Goal: Task Accomplishment & Management: Use online tool/utility

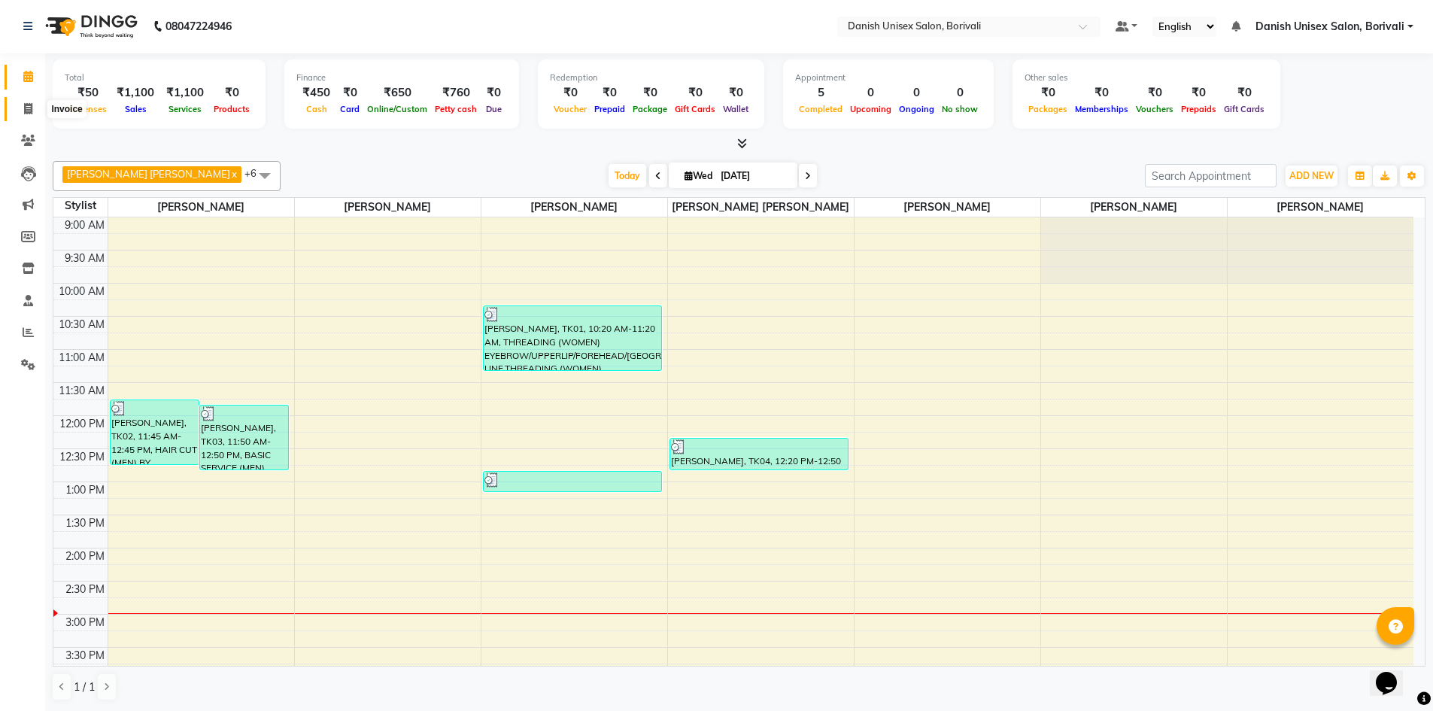
click at [37, 107] on span at bounding box center [28, 109] width 26 height 17
select select "7068"
select select "service"
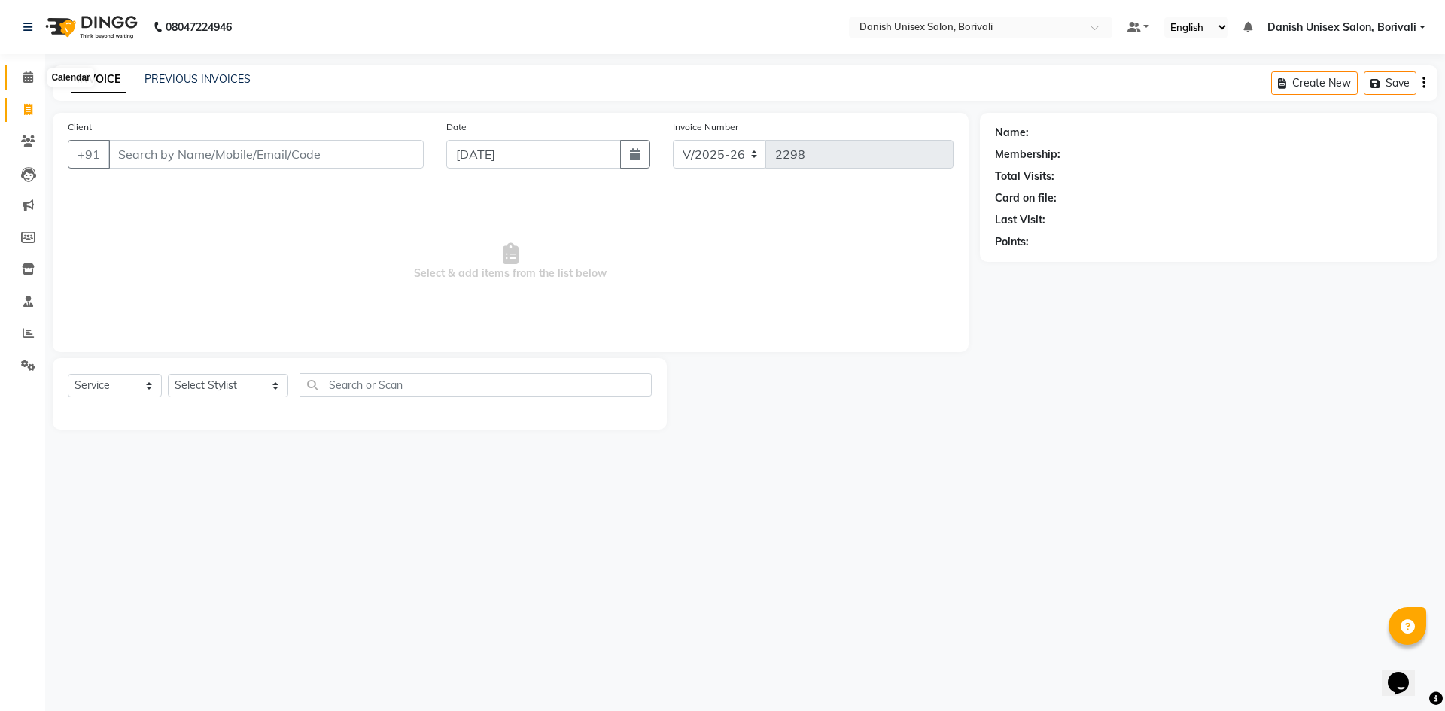
click at [22, 82] on span at bounding box center [28, 77] width 26 height 17
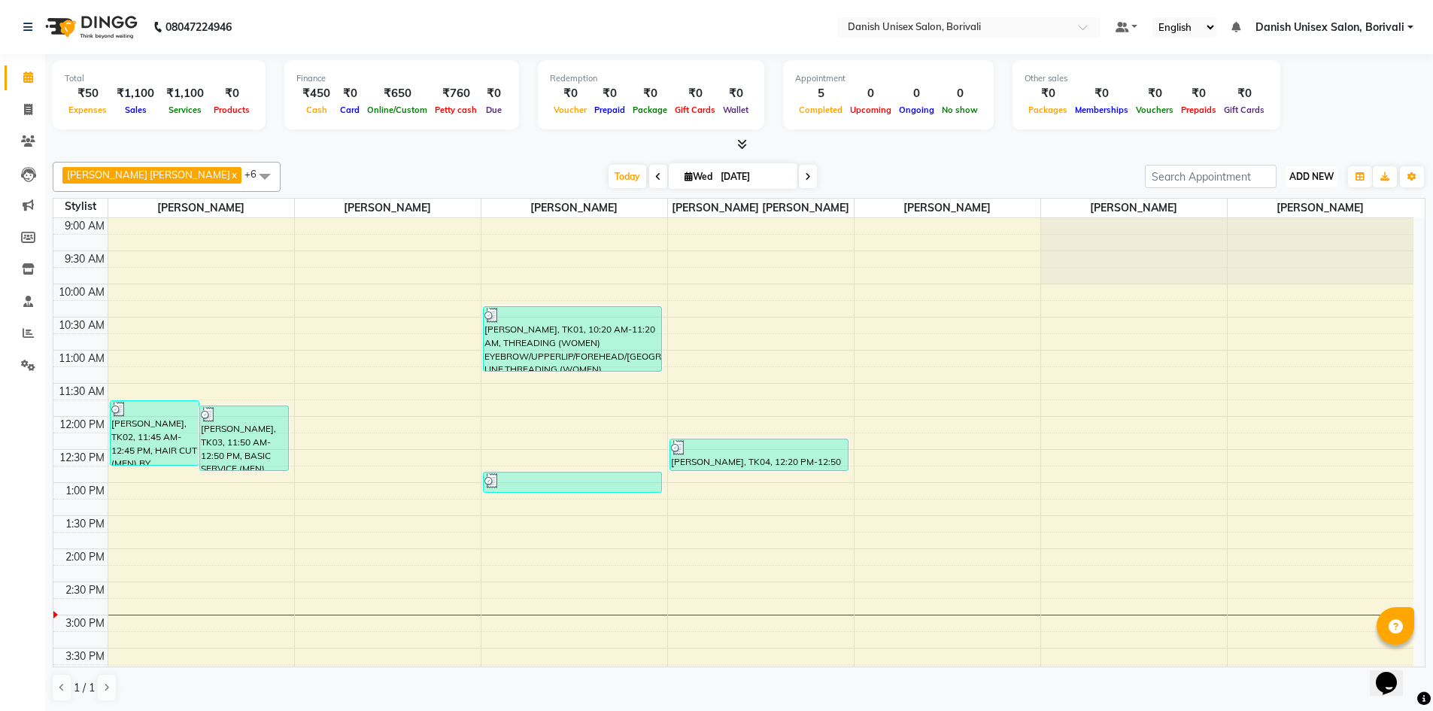
click at [1327, 183] on button "ADD NEW Toggle Dropdown" at bounding box center [1312, 176] width 52 height 21
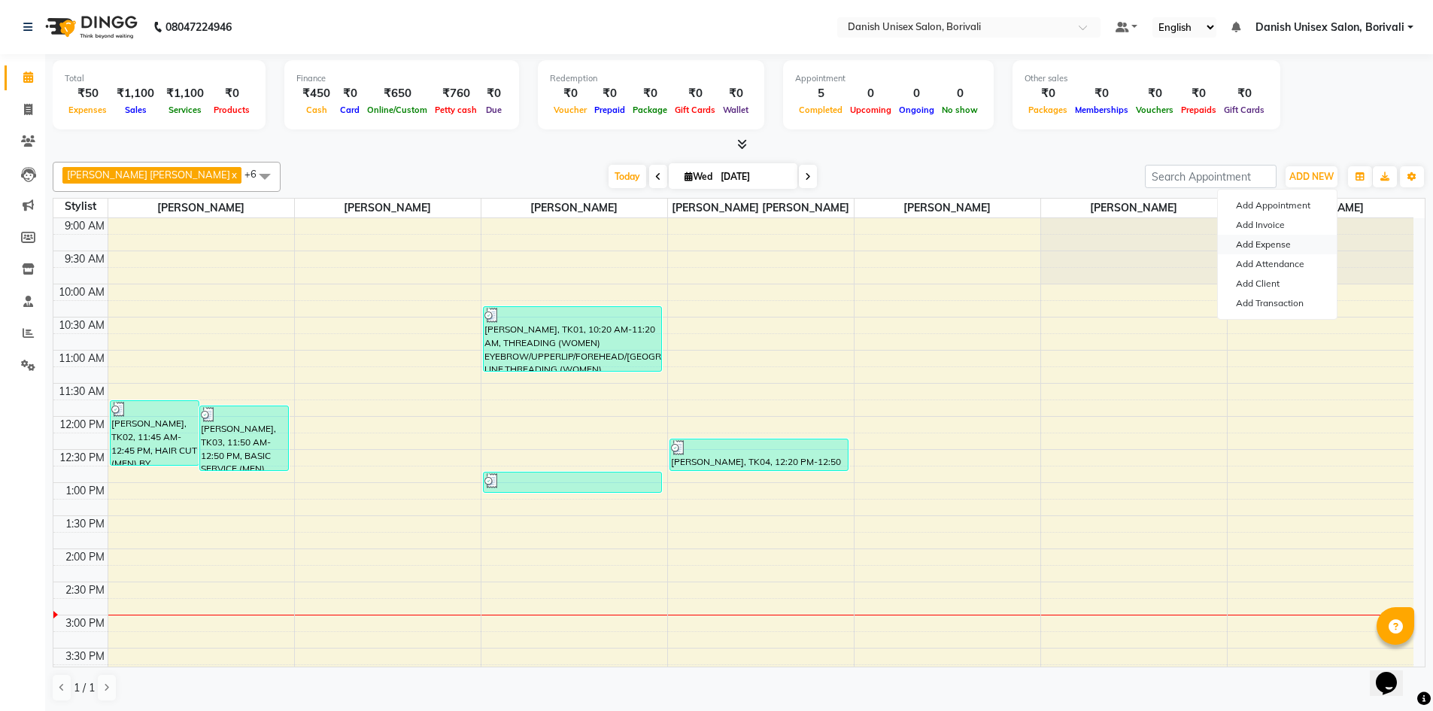
click at [1281, 244] on link "Add Expense" at bounding box center [1277, 245] width 119 height 20
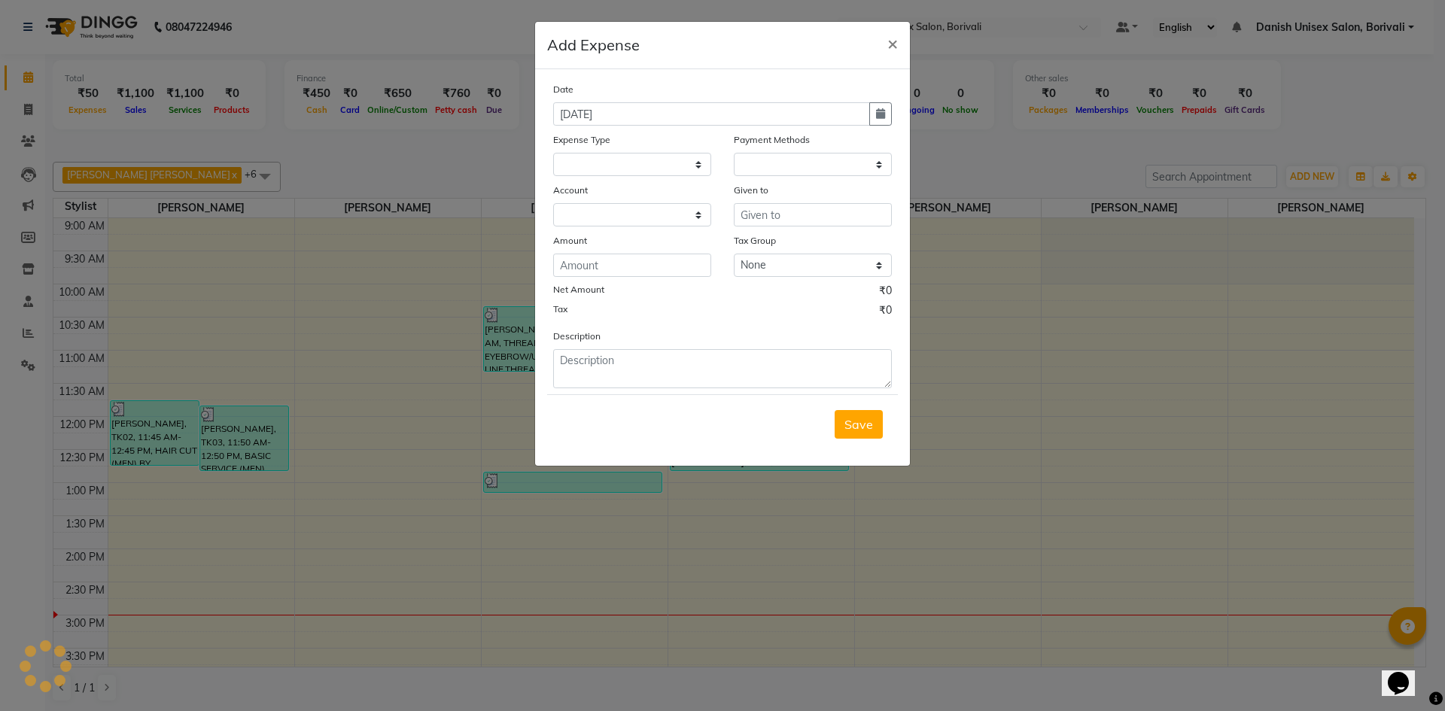
select select "1"
select select "6139"
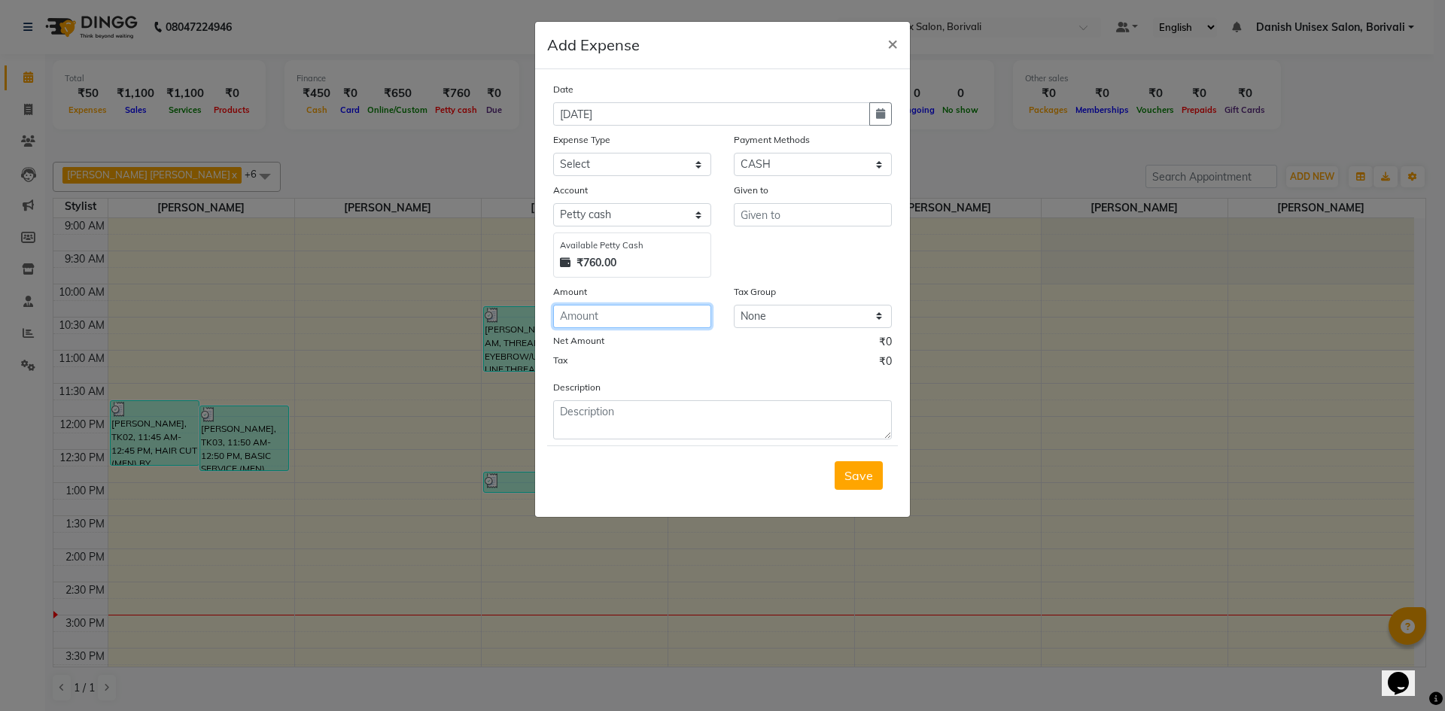
click at [588, 322] on input "number" at bounding box center [632, 316] width 158 height 23
type input "50"
drag, startPoint x: 581, startPoint y: 160, endPoint x: 585, endPoint y: 175, distance: 15.5
click at [581, 160] on select "Select Advance Salary Bank charges Car maintenance Cash transfer to bank Cash t…" at bounding box center [632, 164] width 158 height 23
select select "16"
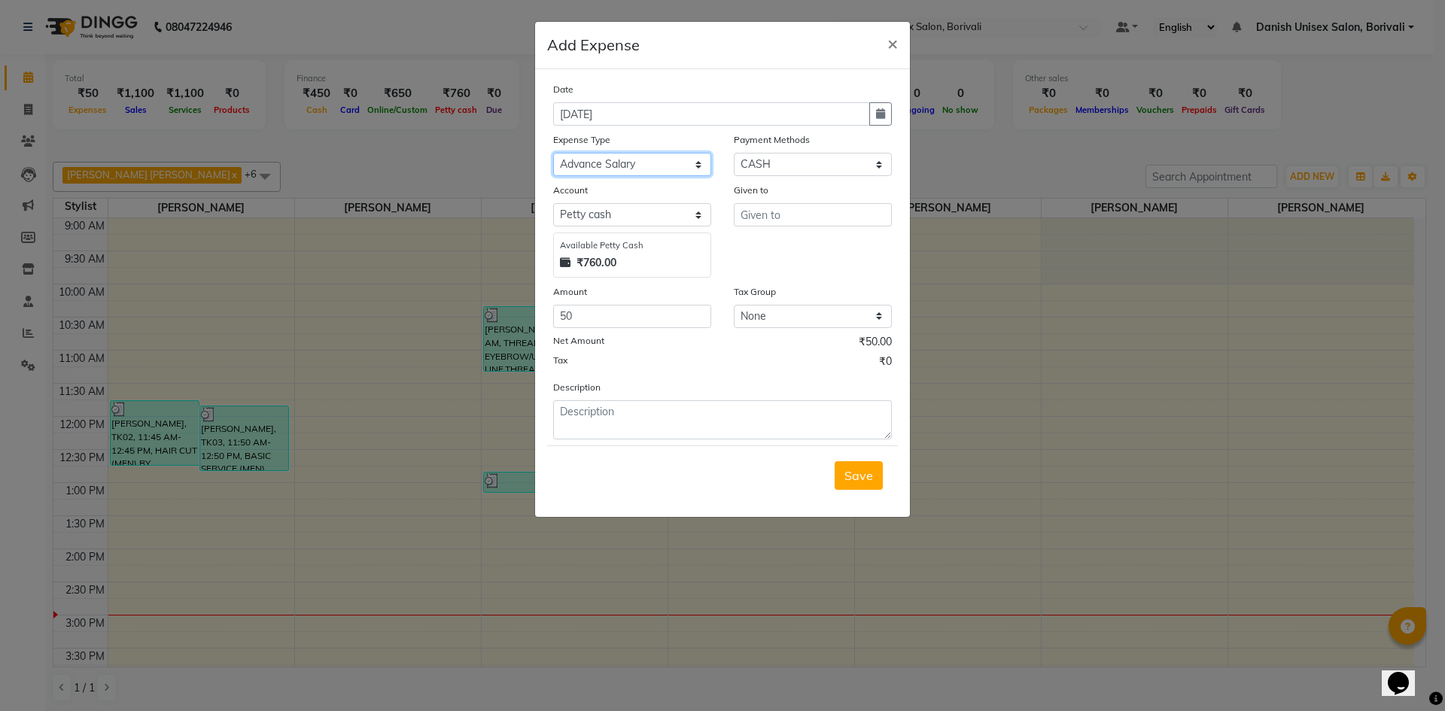
click at [553, 153] on select "Select Advance Salary Bank charges Car maintenance Cash transfer to bank Cash t…" at bounding box center [632, 164] width 158 height 23
click at [758, 214] on input "text" at bounding box center [813, 214] width 158 height 23
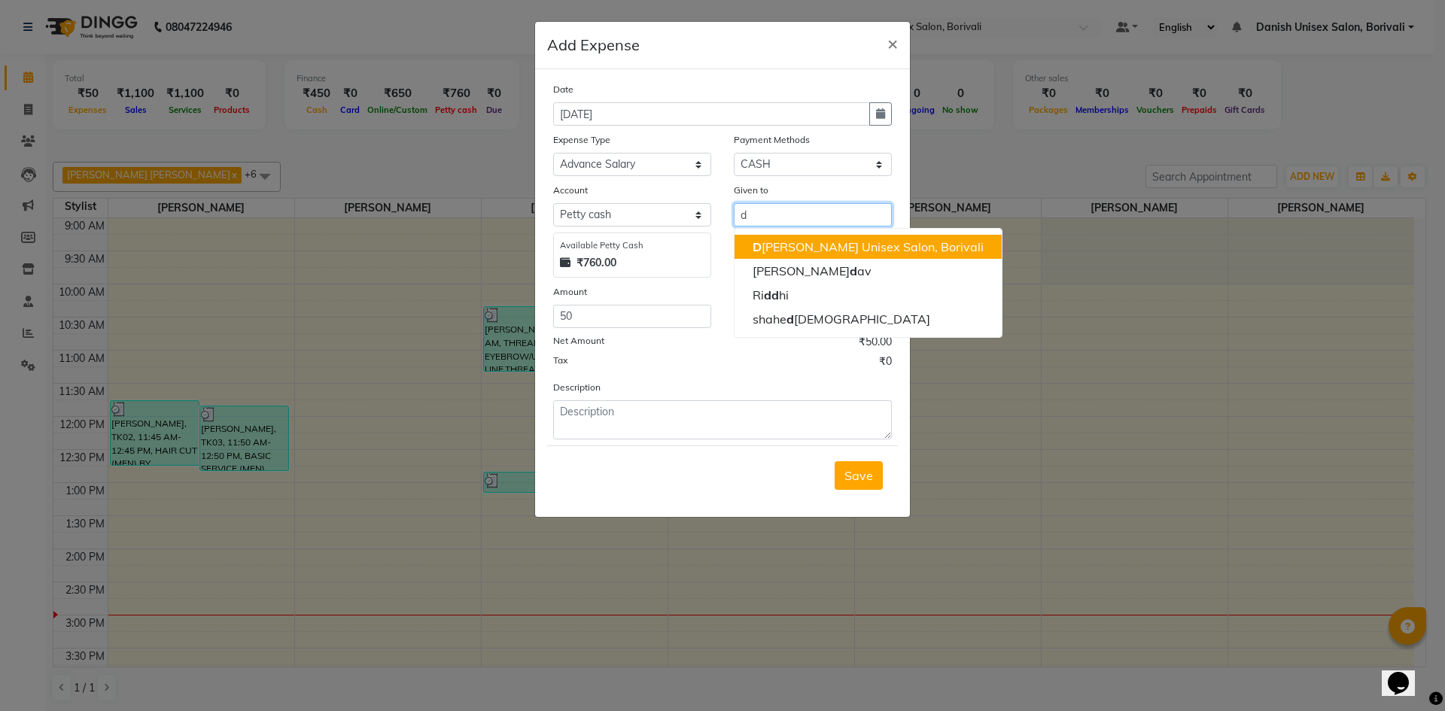
click at [777, 252] on ngb-highlight "D [PERSON_NAME] Unisex Salon, Borivali" at bounding box center [867, 246] width 231 height 15
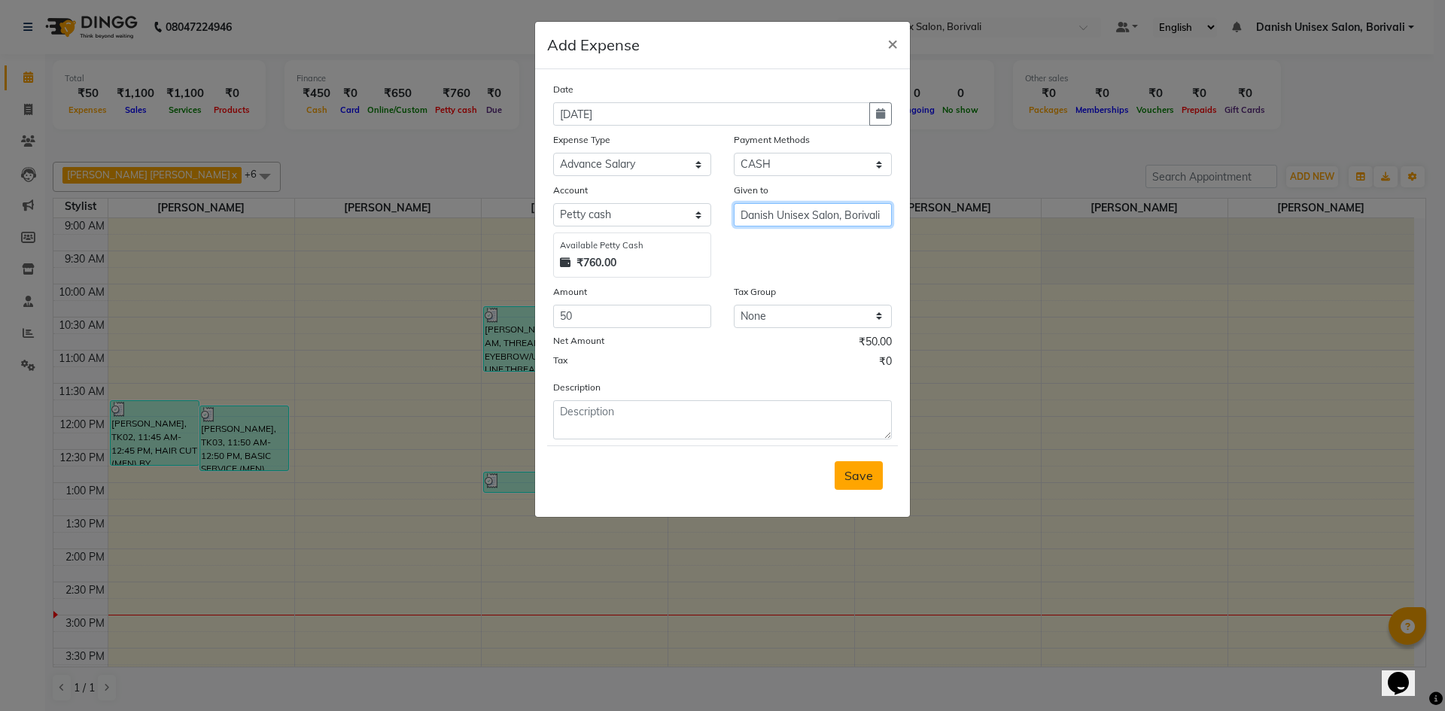
type input "Danish Unisex Salon, Borivali"
click at [847, 481] on span "Save" at bounding box center [858, 475] width 29 height 15
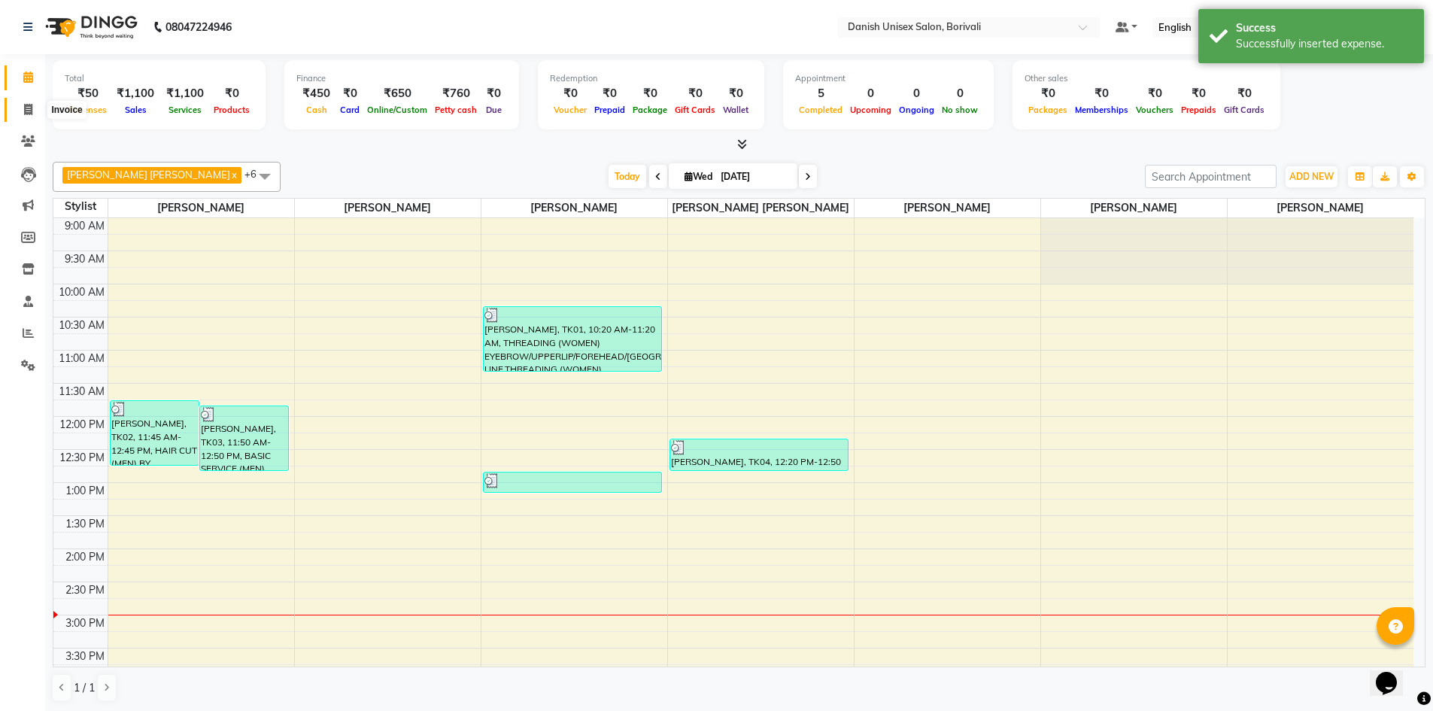
click at [26, 115] on span at bounding box center [28, 110] width 26 height 17
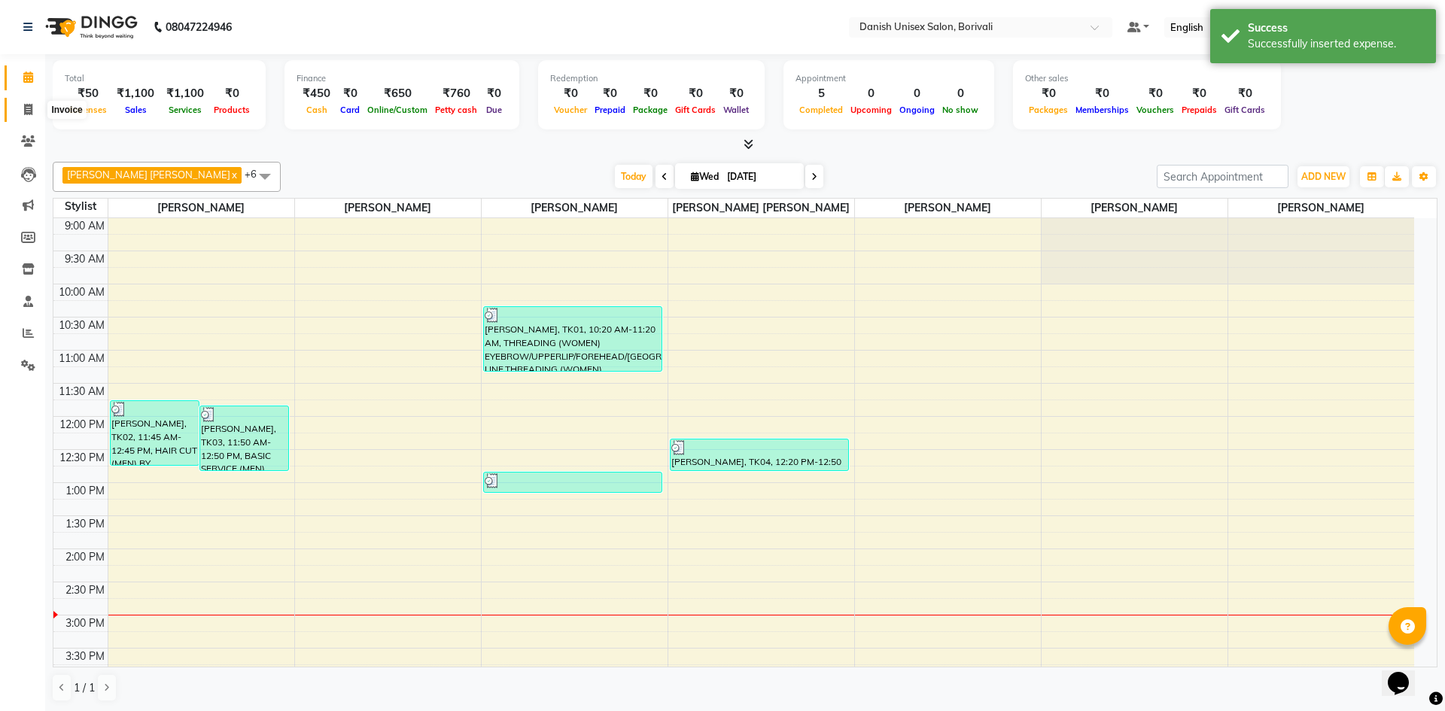
select select "7068"
select select "service"
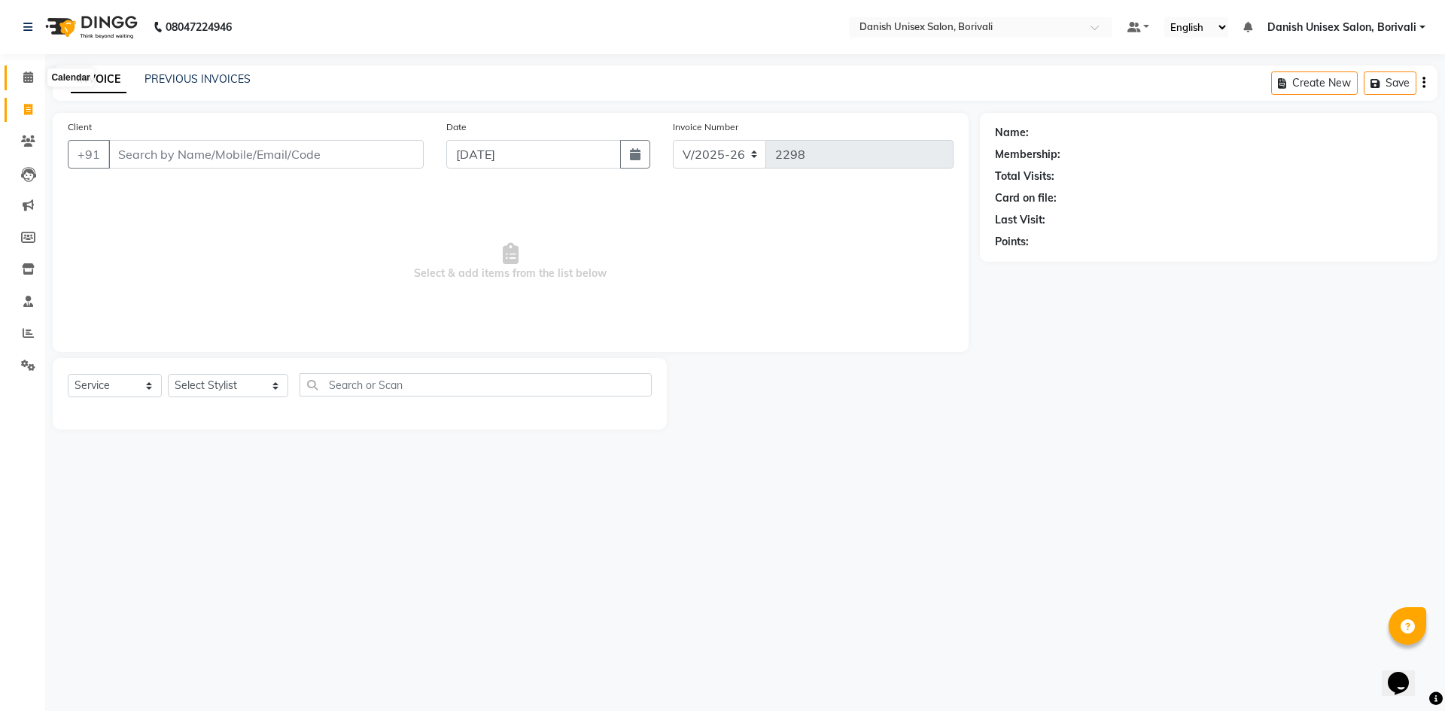
click at [29, 77] on icon at bounding box center [28, 76] width 10 height 11
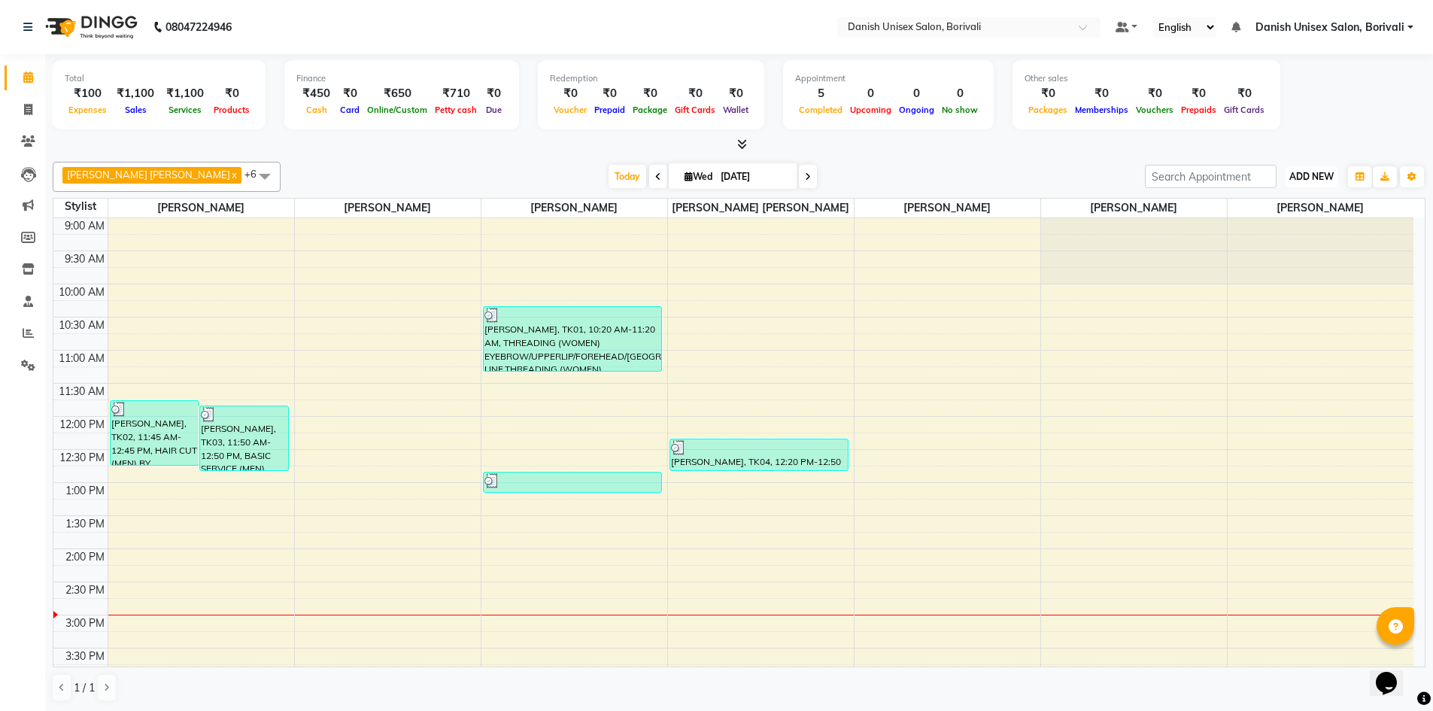
click at [1321, 178] on span "ADD NEW" at bounding box center [1312, 176] width 44 height 11
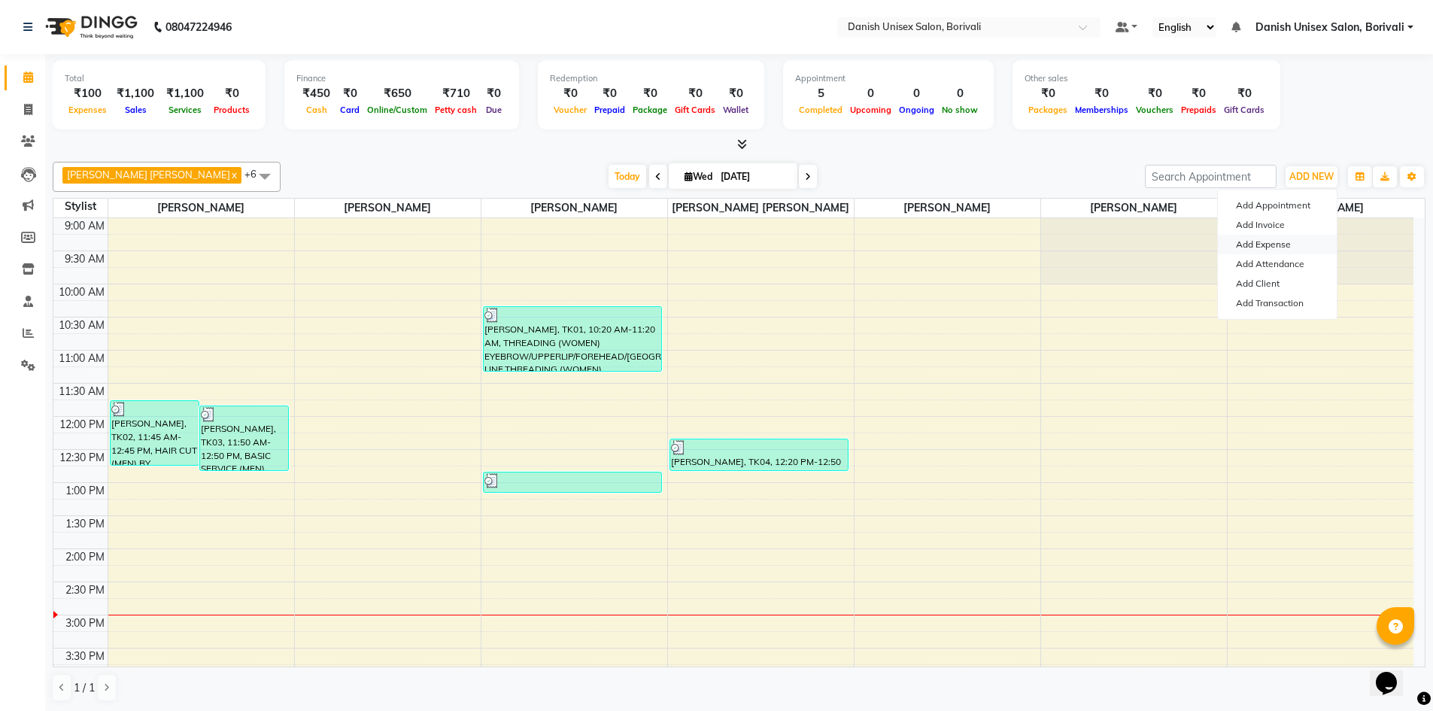
click at [1287, 242] on link "Add Expense" at bounding box center [1277, 245] width 119 height 20
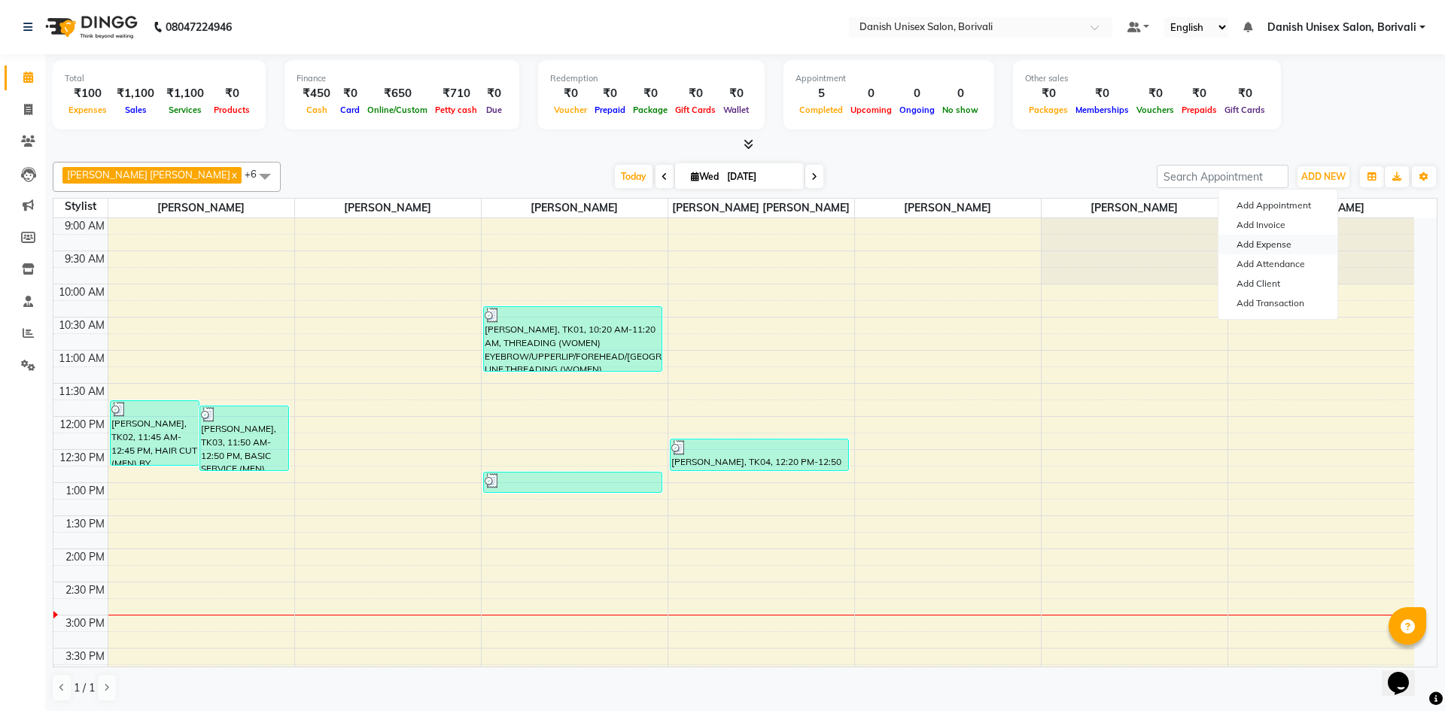
select select "1"
select select "6139"
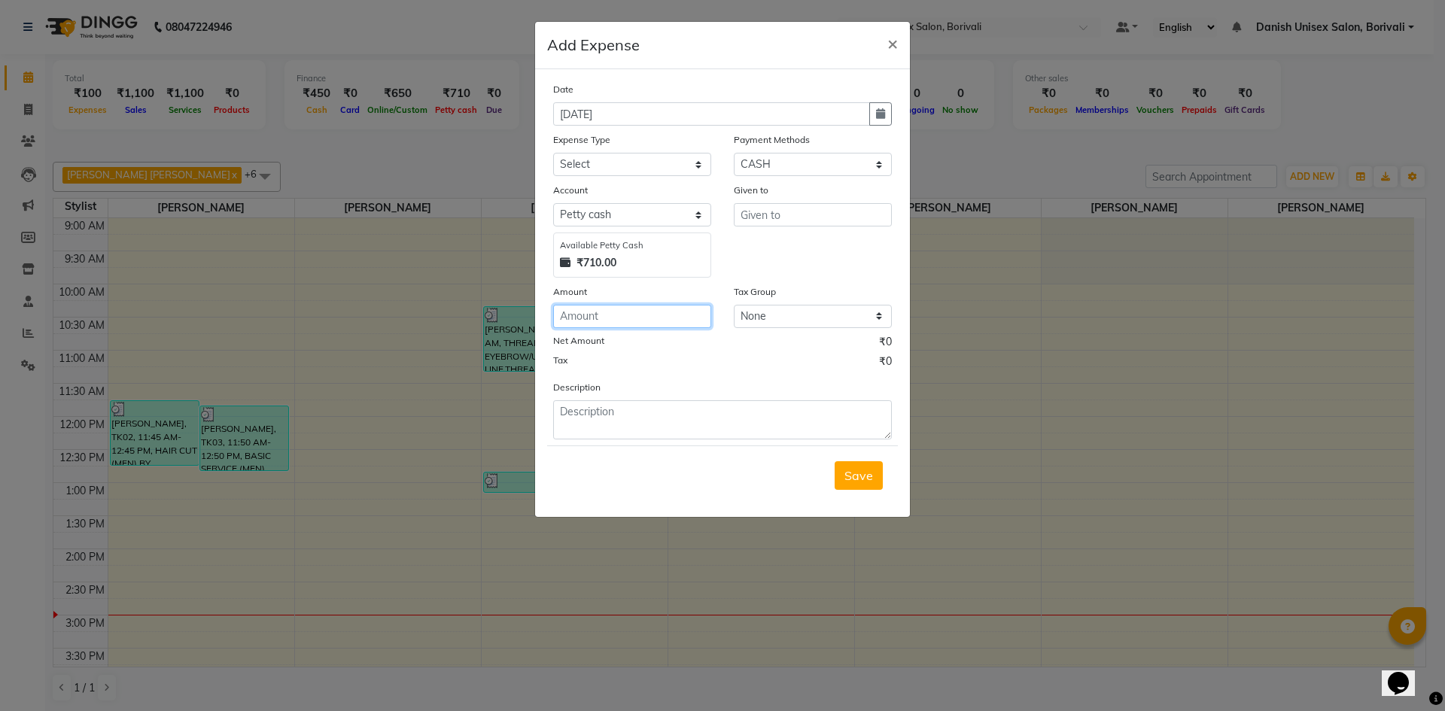
click at [601, 320] on input "number" at bounding box center [632, 316] width 158 height 23
type input "40"
click at [631, 155] on select "Select Advance Salary Bank charges Car maintenance Cash transfer to bank Cash t…" at bounding box center [632, 164] width 158 height 23
select select "12"
click at [553, 153] on select "Select Advance Salary Bank charges Car maintenance Cash transfer to bank Cash t…" at bounding box center [632, 164] width 158 height 23
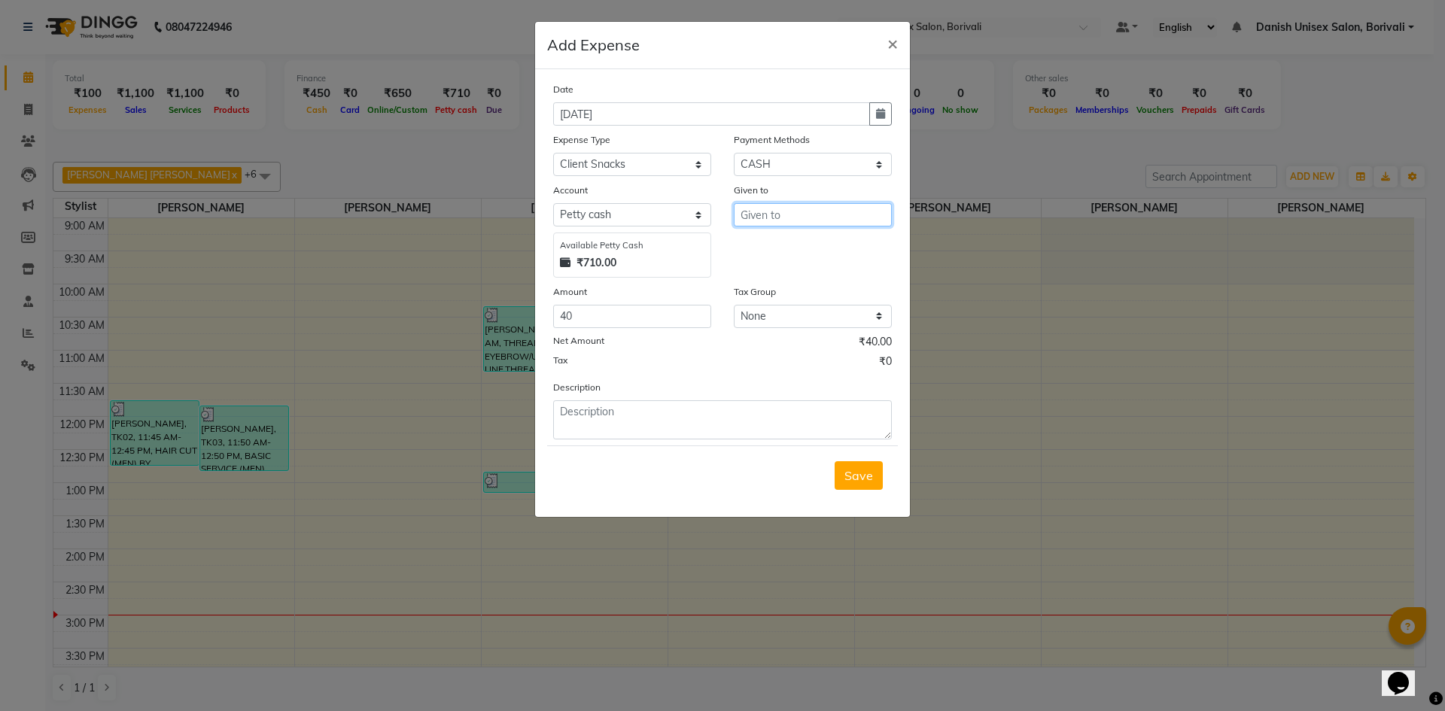
click at [785, 208] on input "text" at bounding box center [813, 214] width 158 height 23
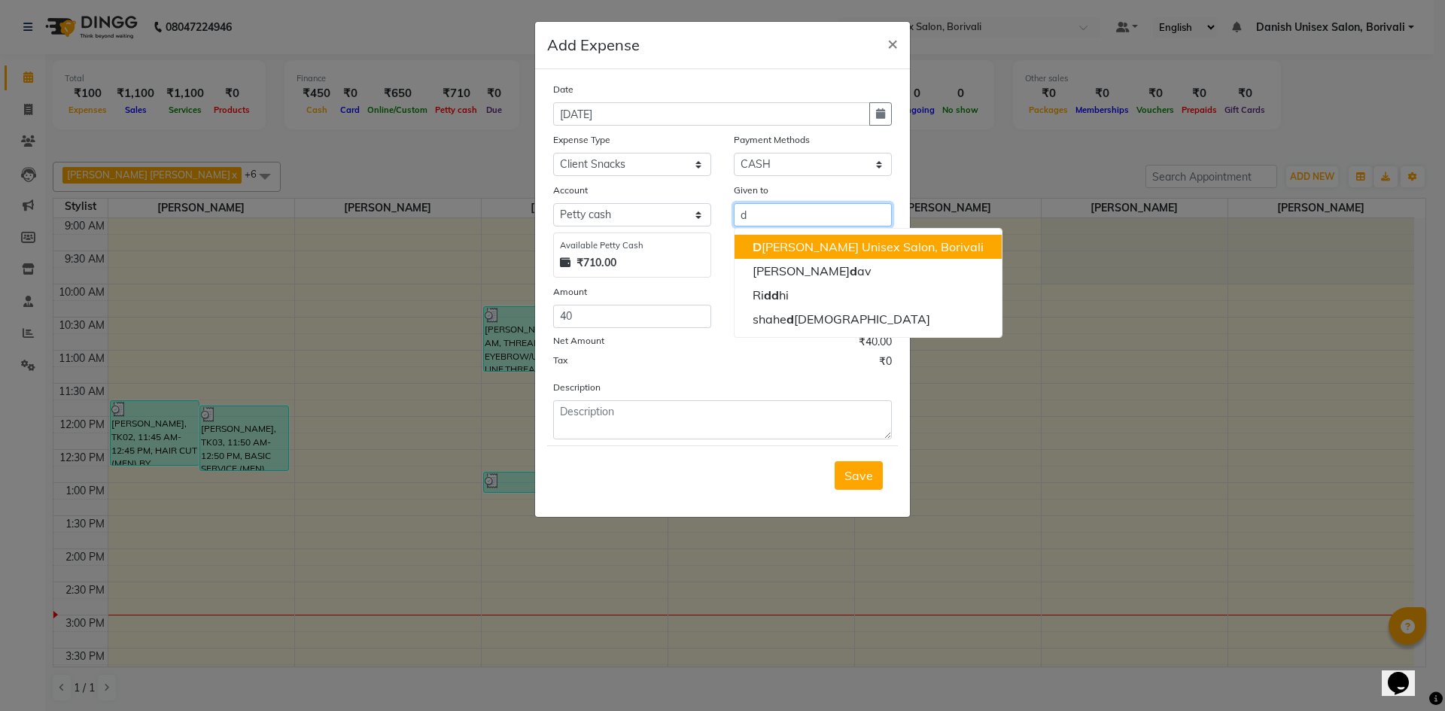
click at [810, 254] on button "D [PERSON_NAME] Unisex Salon, Borivali" at bounding box center [867, 247] width 267 height 24
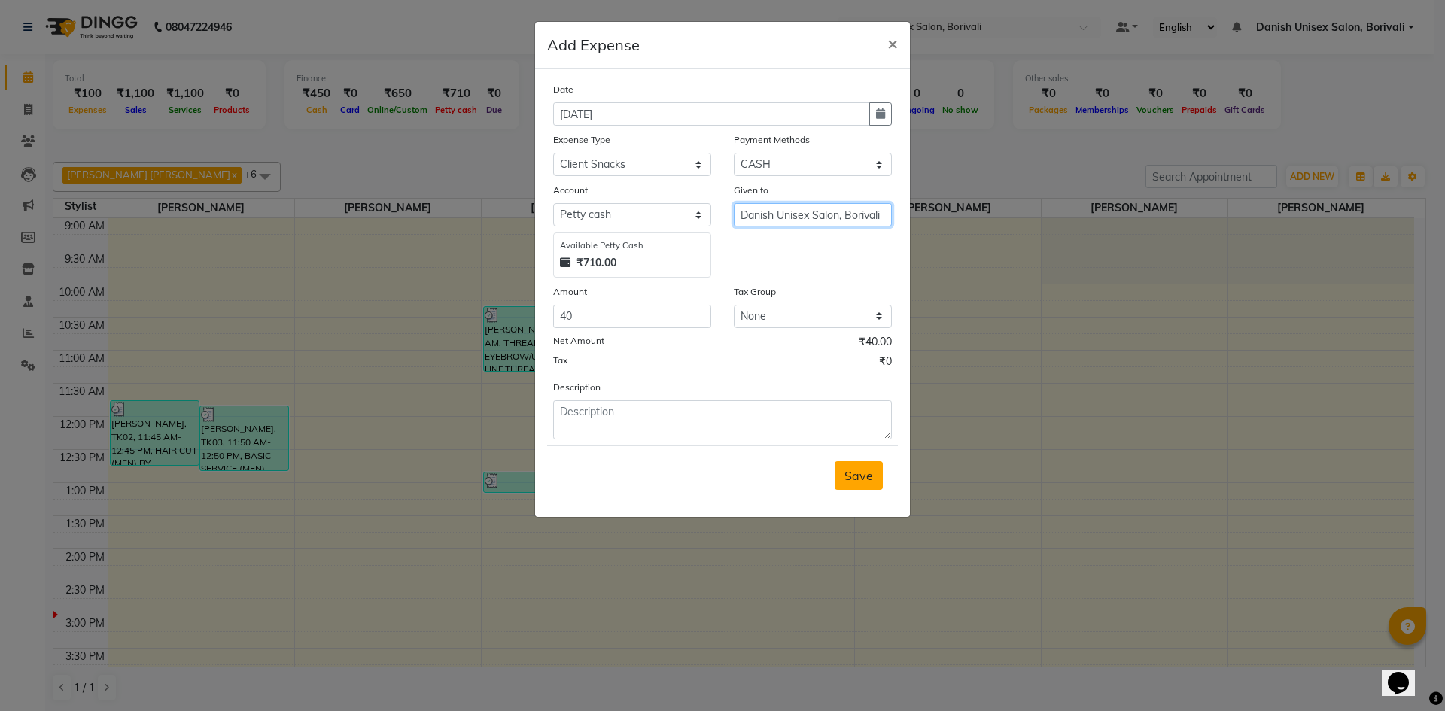
type input "Danish Unisex Salon, Borivali"
click at [877, 482] on button "Save" at bounding box center [858, 475] width 48 height 29
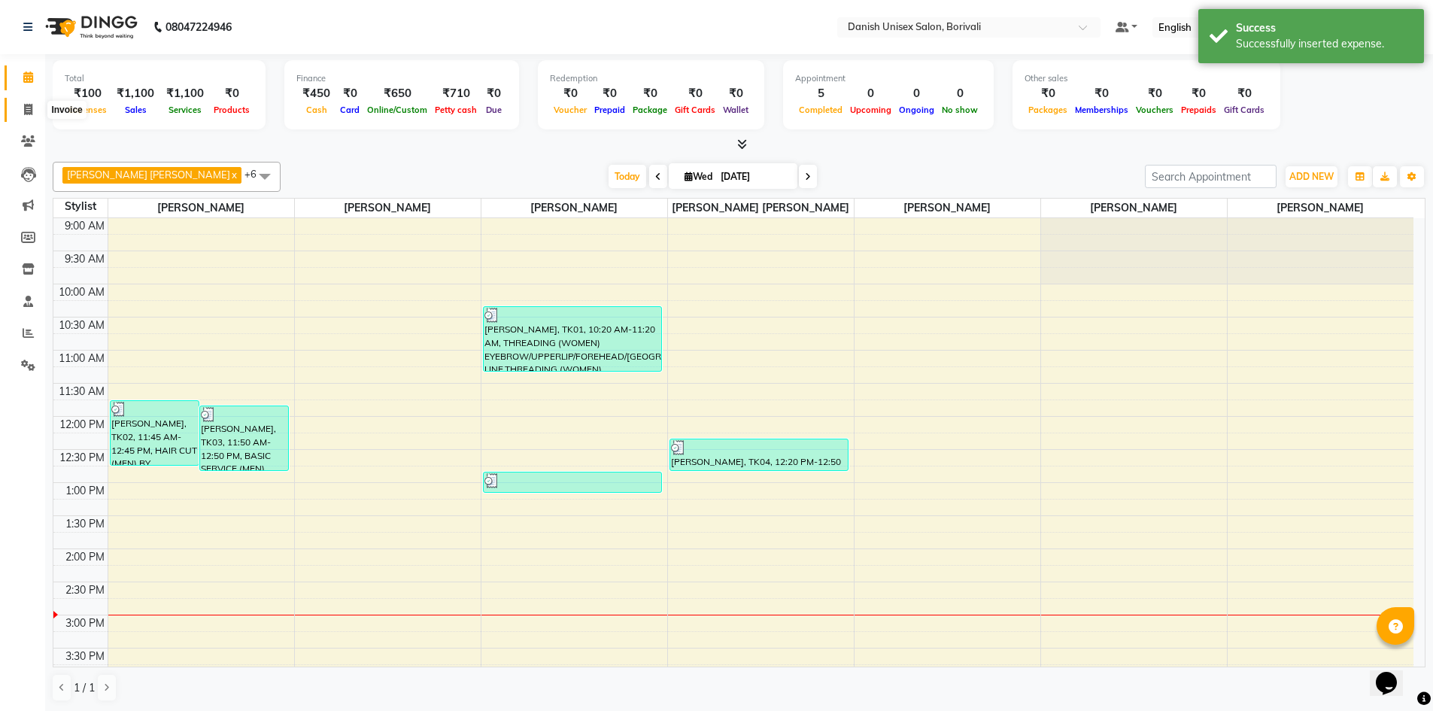
click at [29, 111] on icon at bounding box center [28, 109] width 8 height 11
select select "7068"
select select "service"
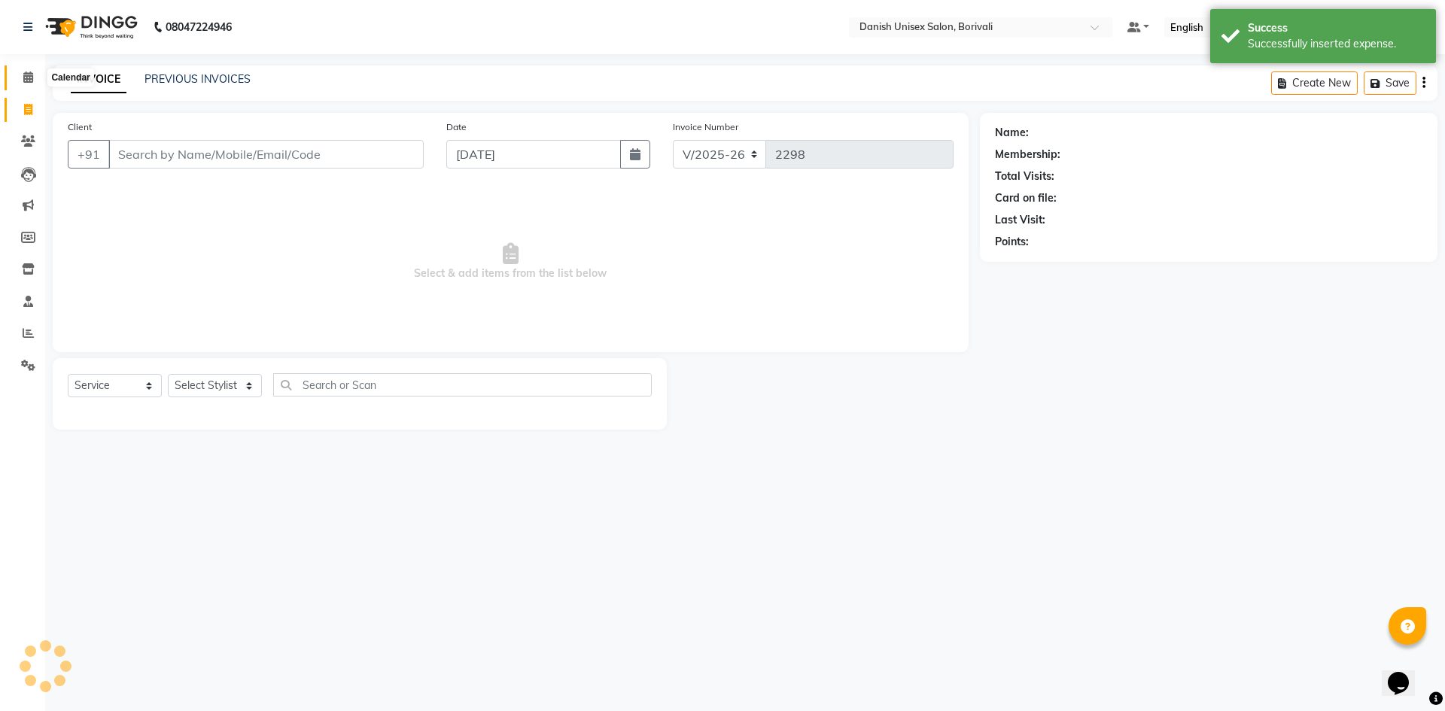
click at [29, 79] on icon at bounding box center [28, 76] width 10 height 11
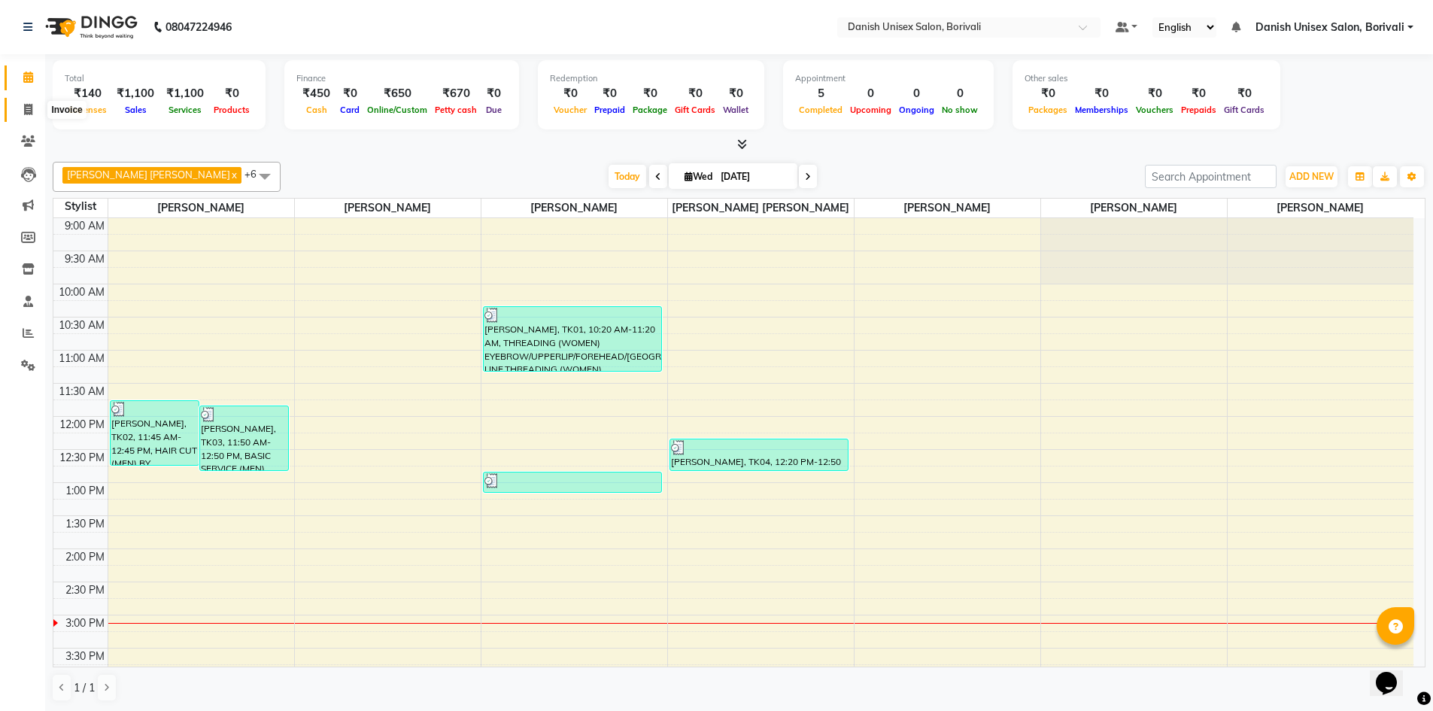
click at [32, 111] on icon at bounding box center [28, 109] width 8 height 11
select select "service"
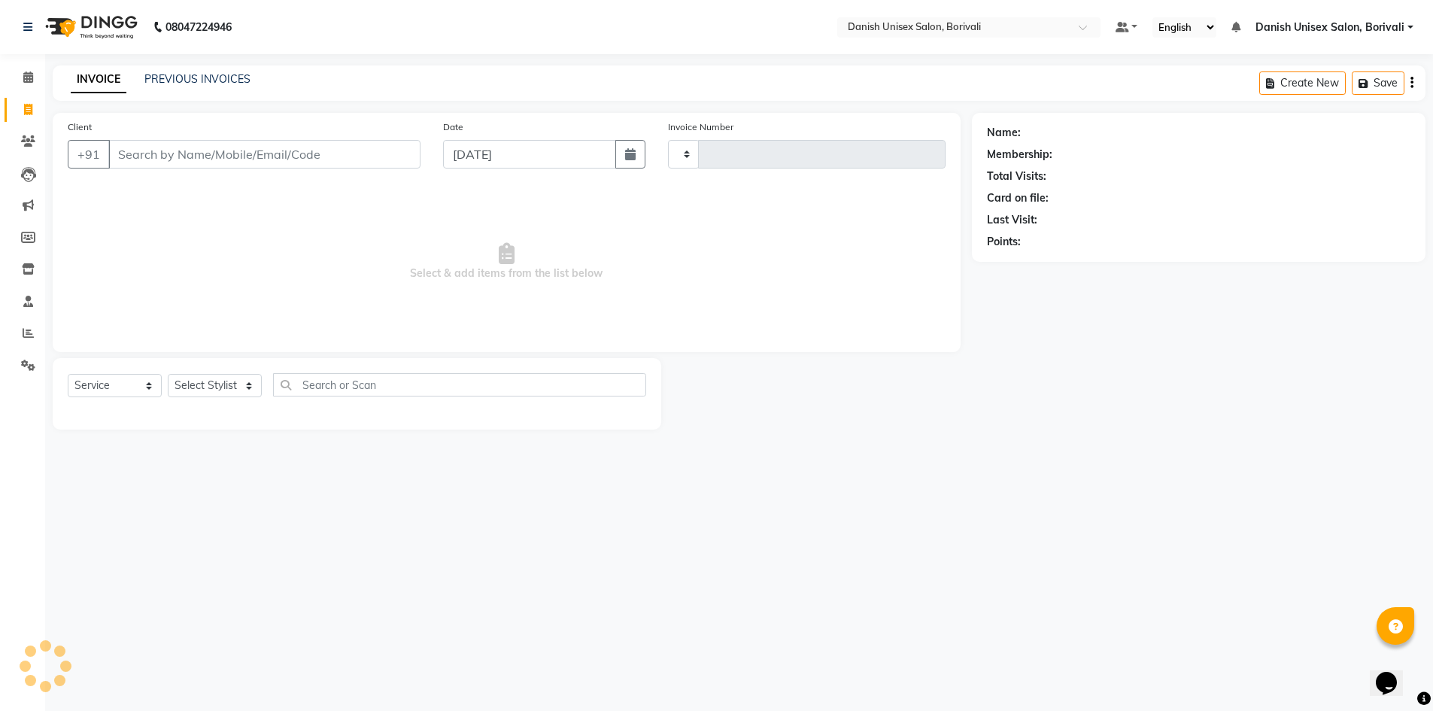
type input "2298"
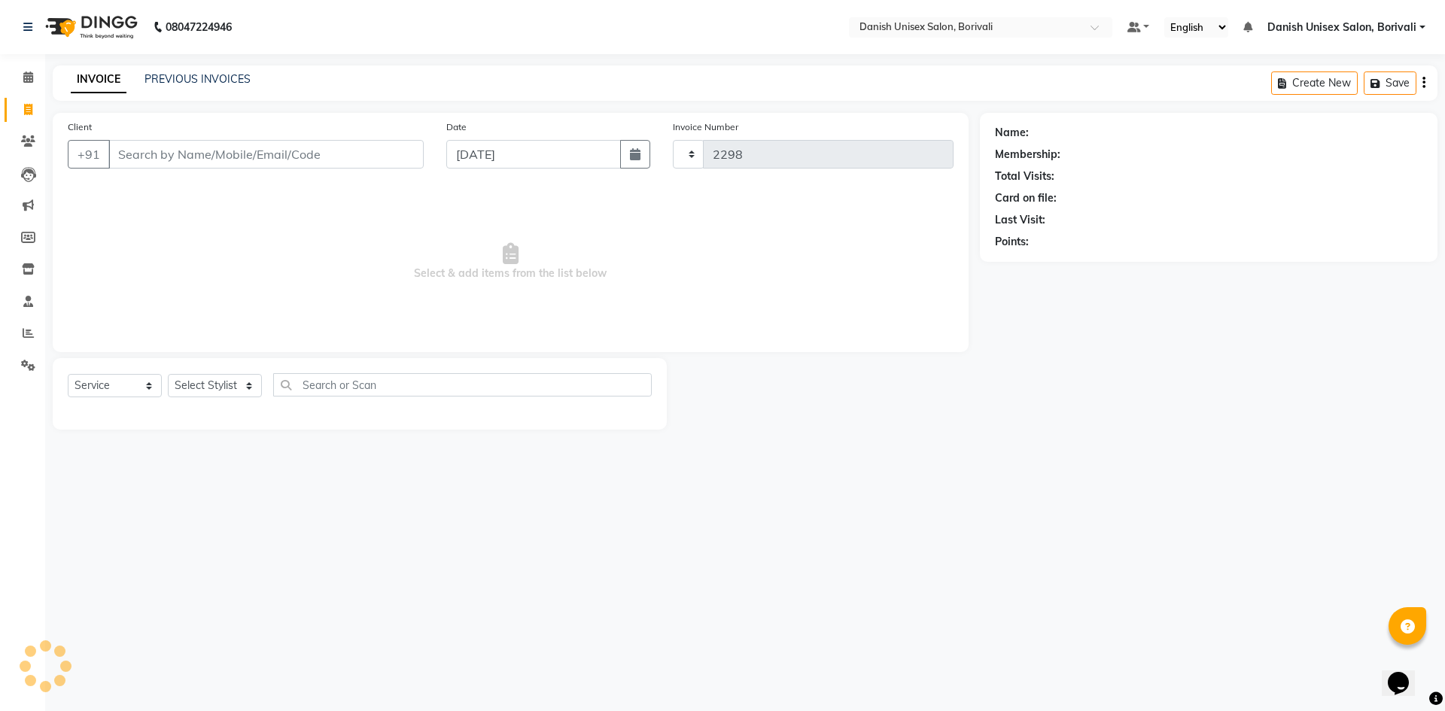
select select "7068"
click at [186, 160] on input "Client" at bounding box center [265, 154] width 315 height 29
click at [202, 147] on input "Client" at bounding box center [265, 154] width 315 height 29
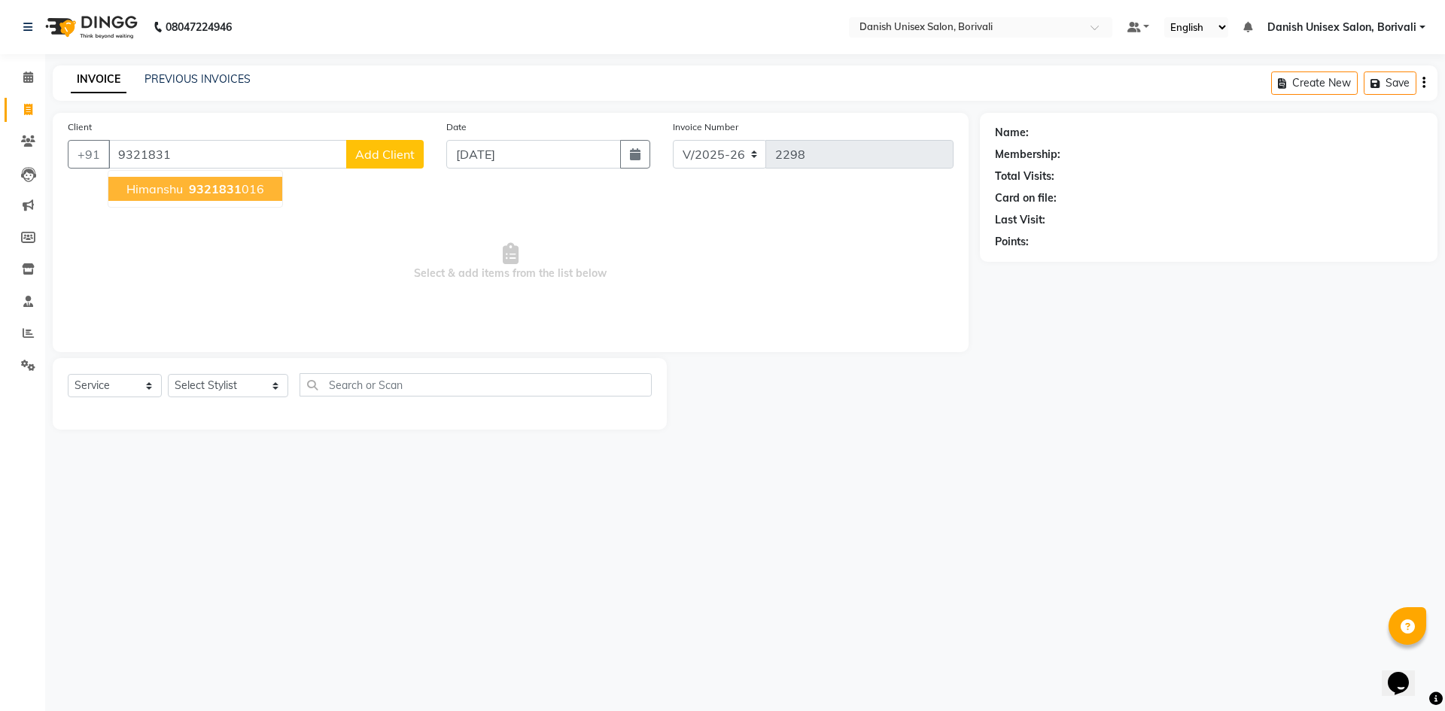
click at [218, 187] on span "9321831" at bounding box center [215, 188] width 53 height 15
type input "9321831016"
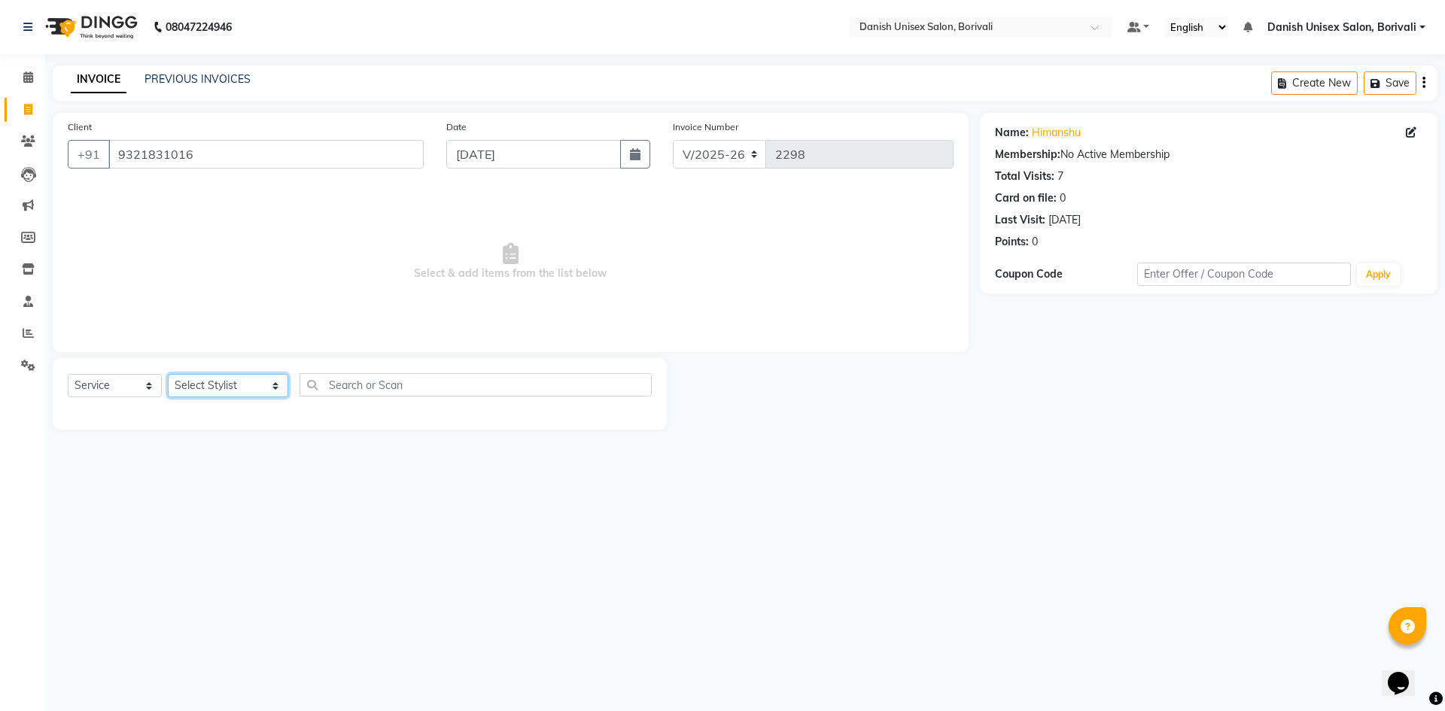
drag, startPoint x: 217, startPoint y: 377, endPoint x: 220, endPoint y: 386, distance: 9.3
click at [217, 377] on select "Select Stylist [PERSON_NAME] Bheem [PERSON_NAME] Danish Unisex Salon, [PERSON_N…" at bounding box center [228, 385] width 120 height 23
select select "58926"
click at [168, 374] on select "Select Stylist [PERSON_NAME] Bheem [PERSON_NAME] Danish Unisex Salon, [PERSON_N…" at bounding box center [228, 385] width 120 height 23
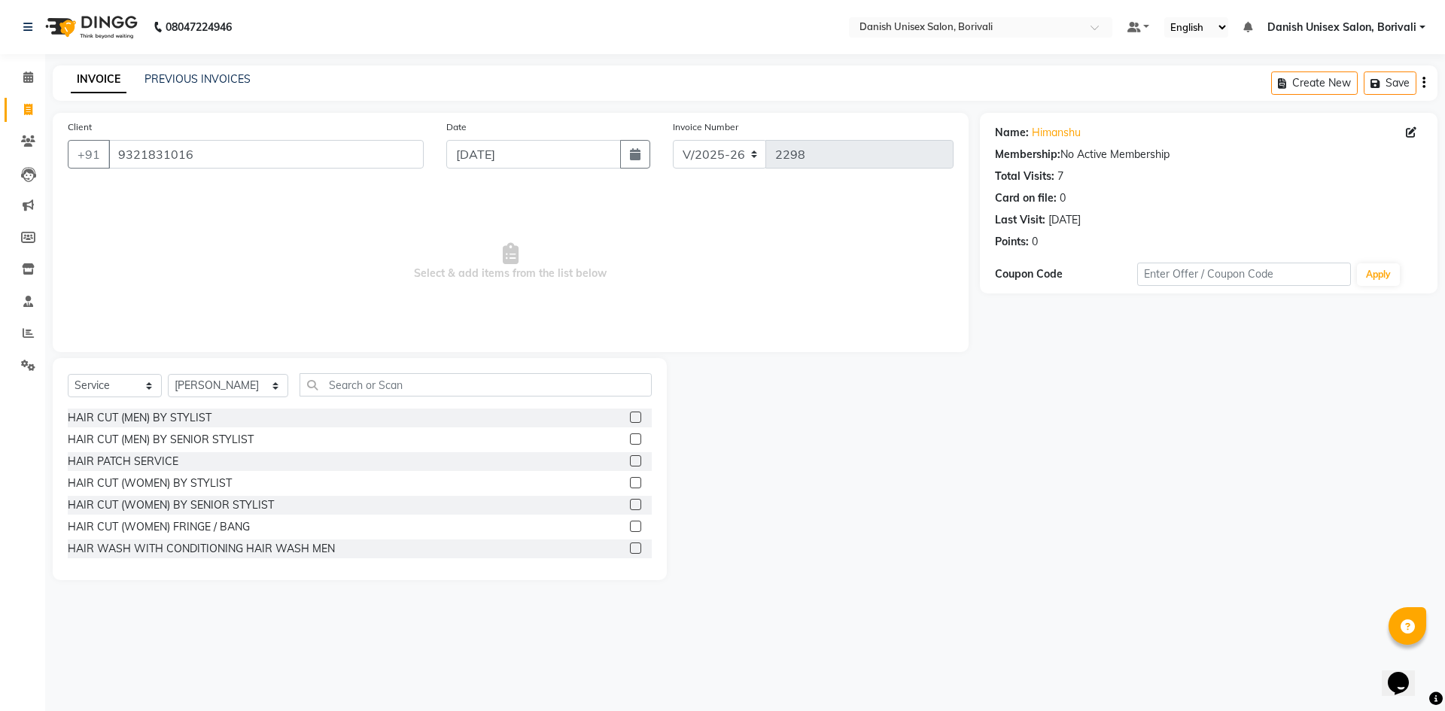
click at [315, 400] on div "Select Service Product Membership Package Voucher Prepaid Gift Card Select Styl…" at bounding box center [360, 390] width 584 height 35
click at [630, 418] on label at bounding box center [635, 417] width 11 height 11
click at [630, 418] on input "checkbox" at bounding box center [635, 418] width 10 height 10
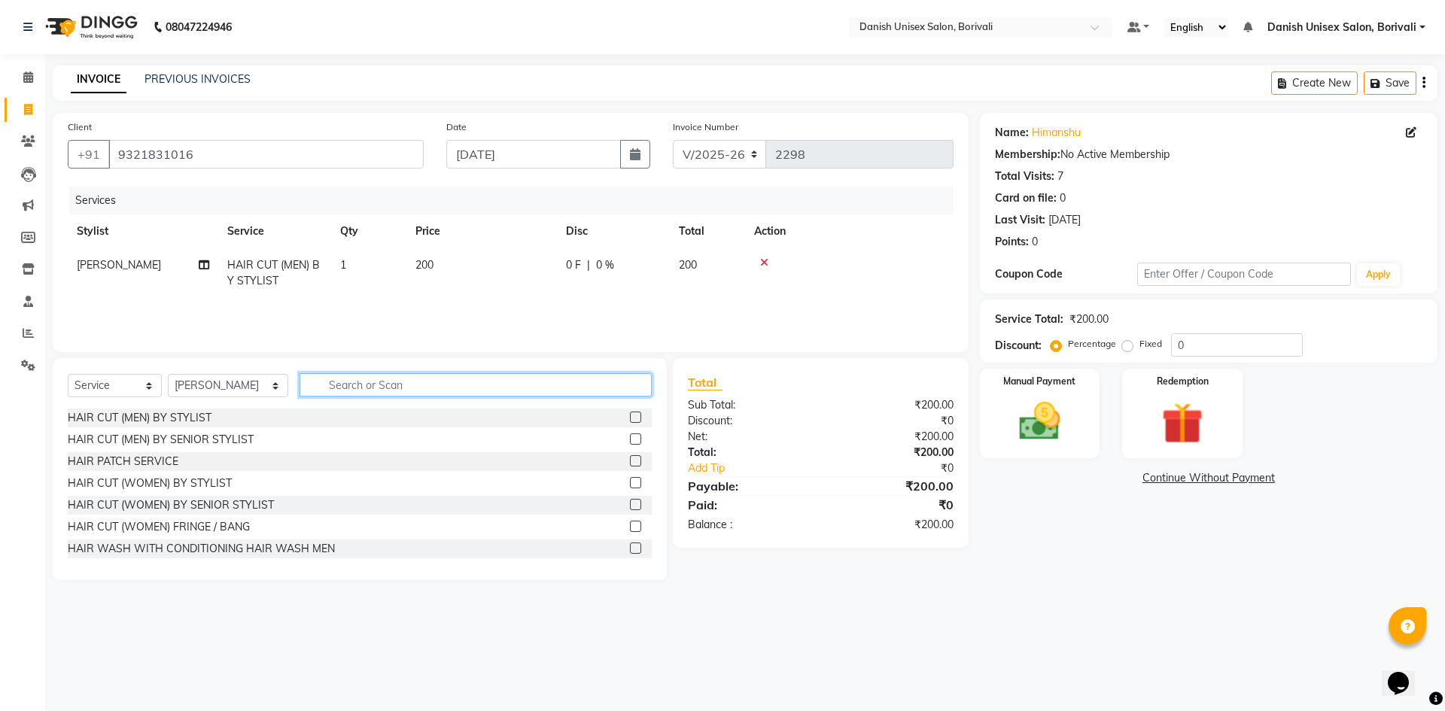
checkbox input "false"
click at [432, 382] on input "text" at bounding box center [475, 384] width 352 height 23
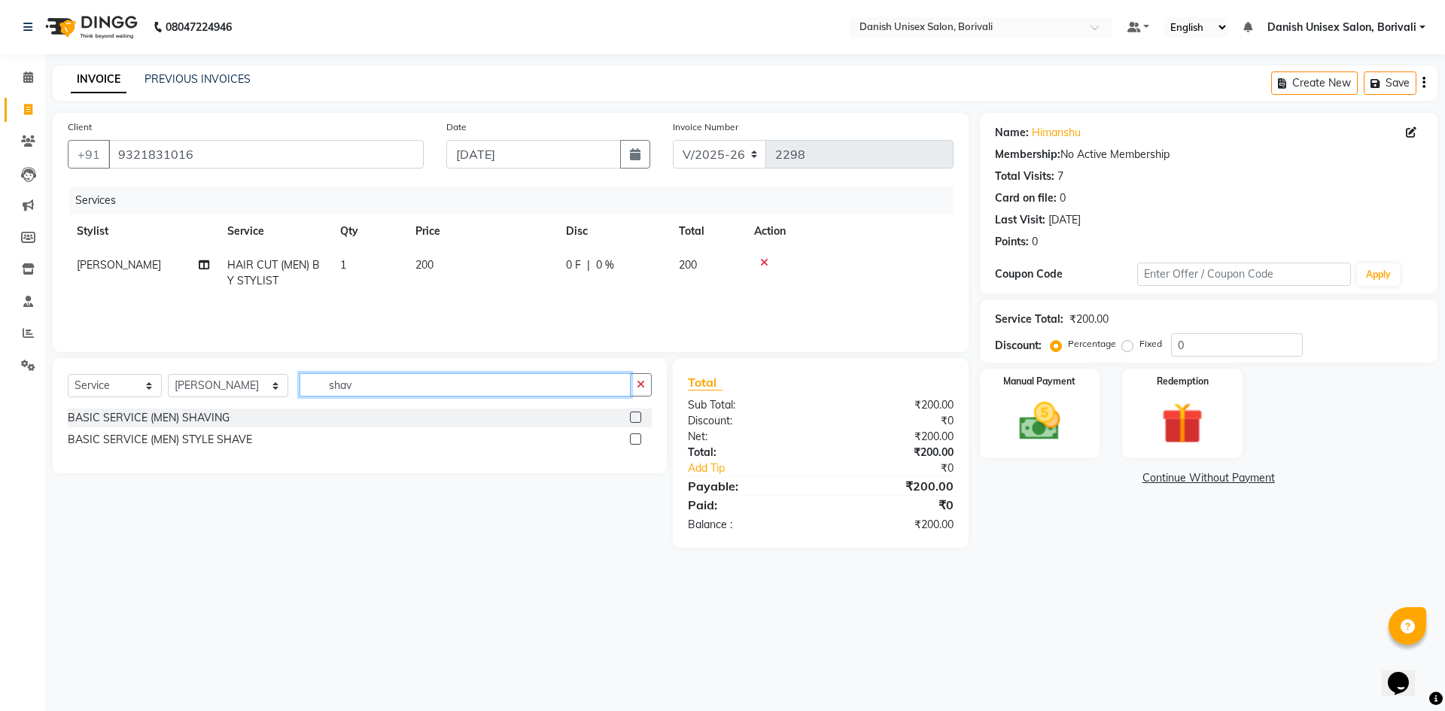
type input "shav"
click at [638, 418] on label at bounding box center [635, 417] width 11 height 11
click at [638, 418] on input "checkbox" at bounding box center [635, 418] width 10 height 10
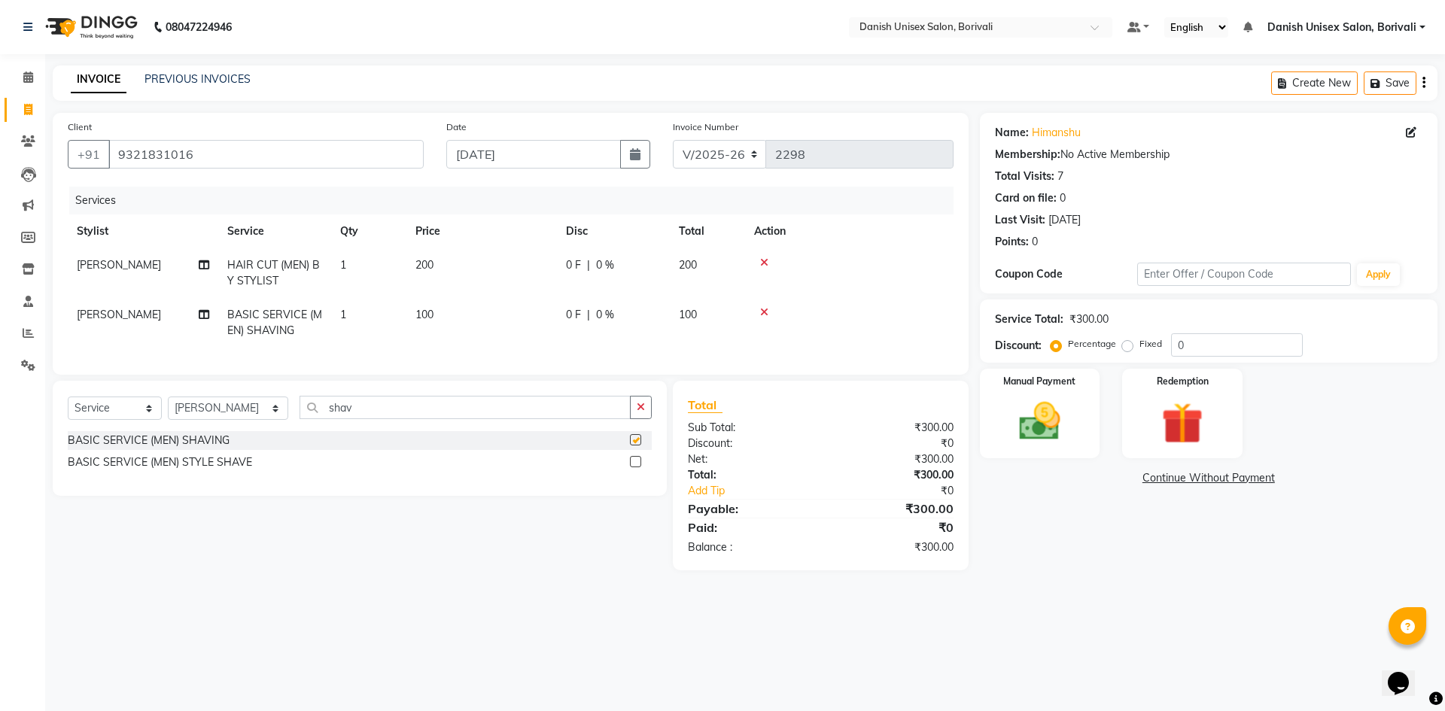
checkbox input "false"
click at [764, 315] on icon at bounding box center [764, 312] width 8 height 11
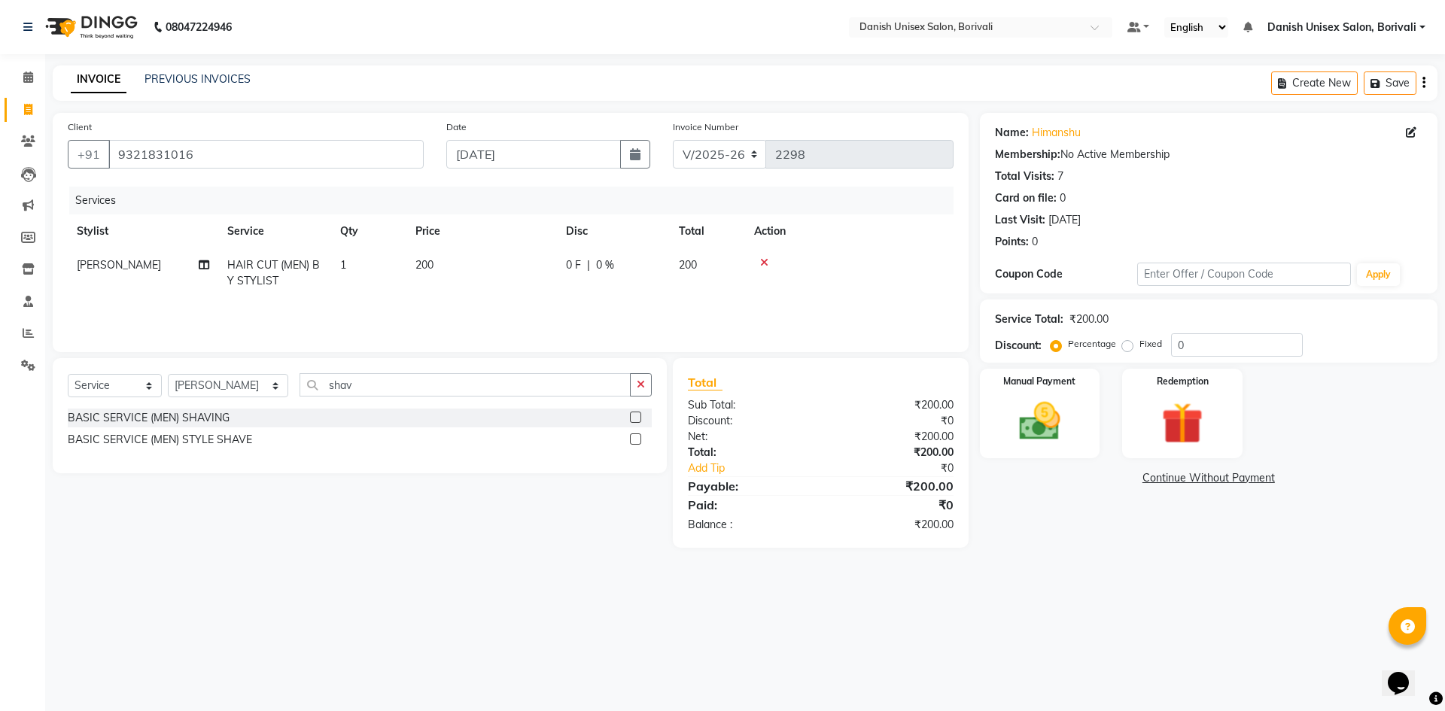
click at [637, 441] on label at bounding box center [635, 438] width 11 height 11
click at [637, 441] on input "checkbox" at bounding box center [635, 440] width 10 height 10
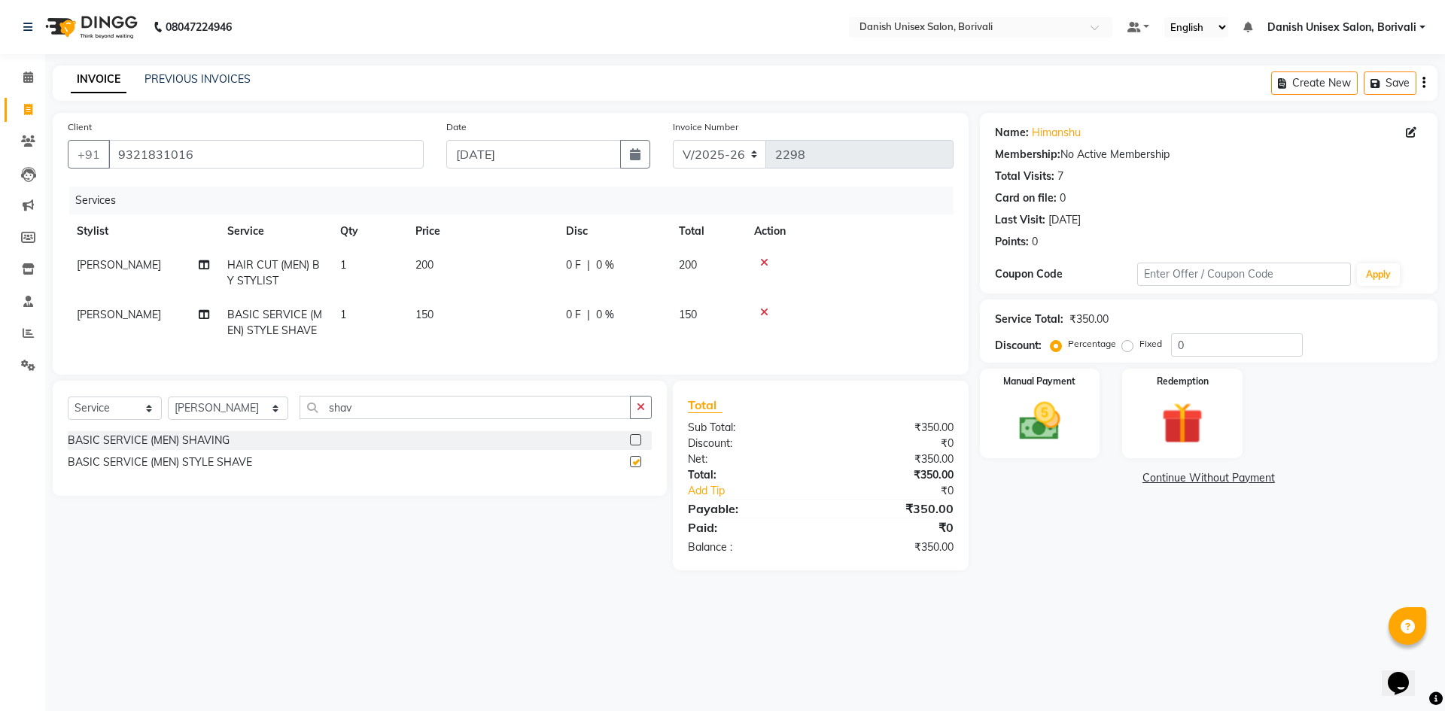
checkbox input "false"
click at [476, 415] on input "shav" at bounding box center [464, 407] width 331 height 23
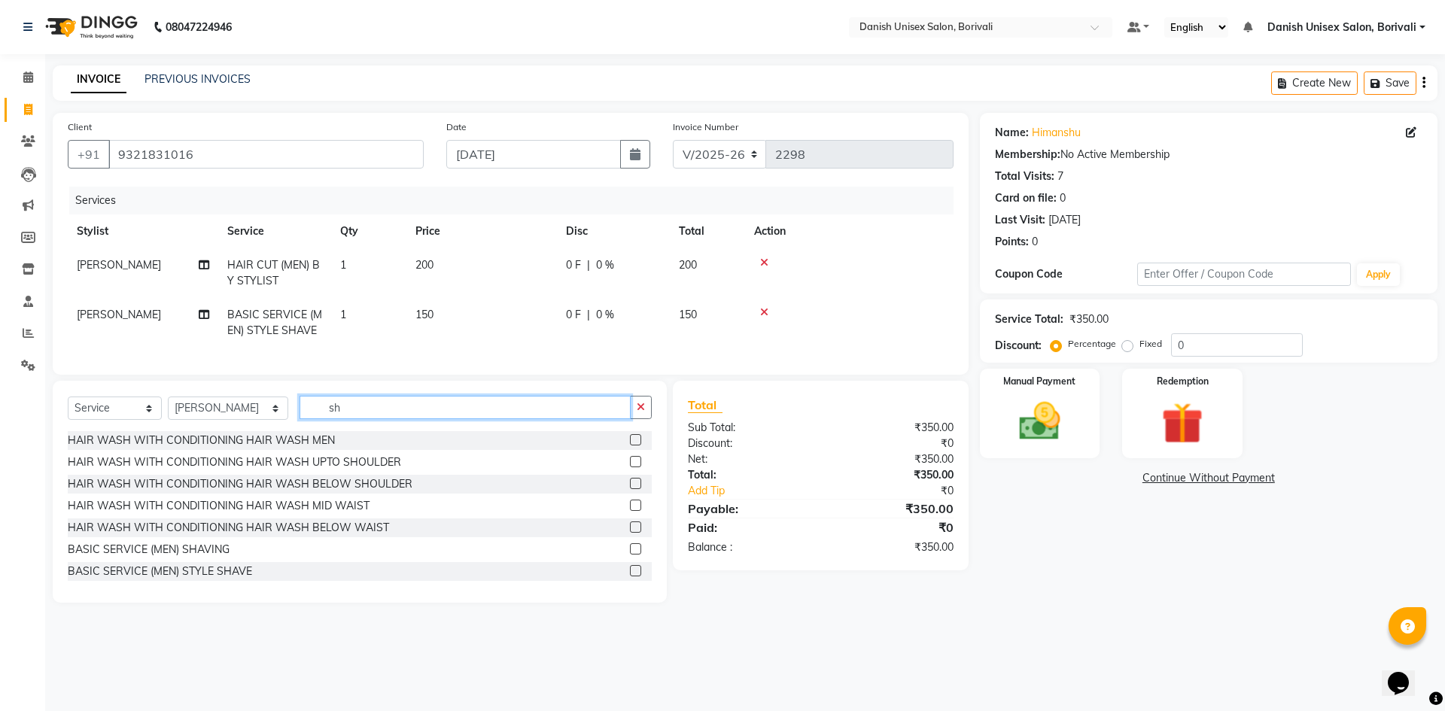
type input "s"
type input "colo"
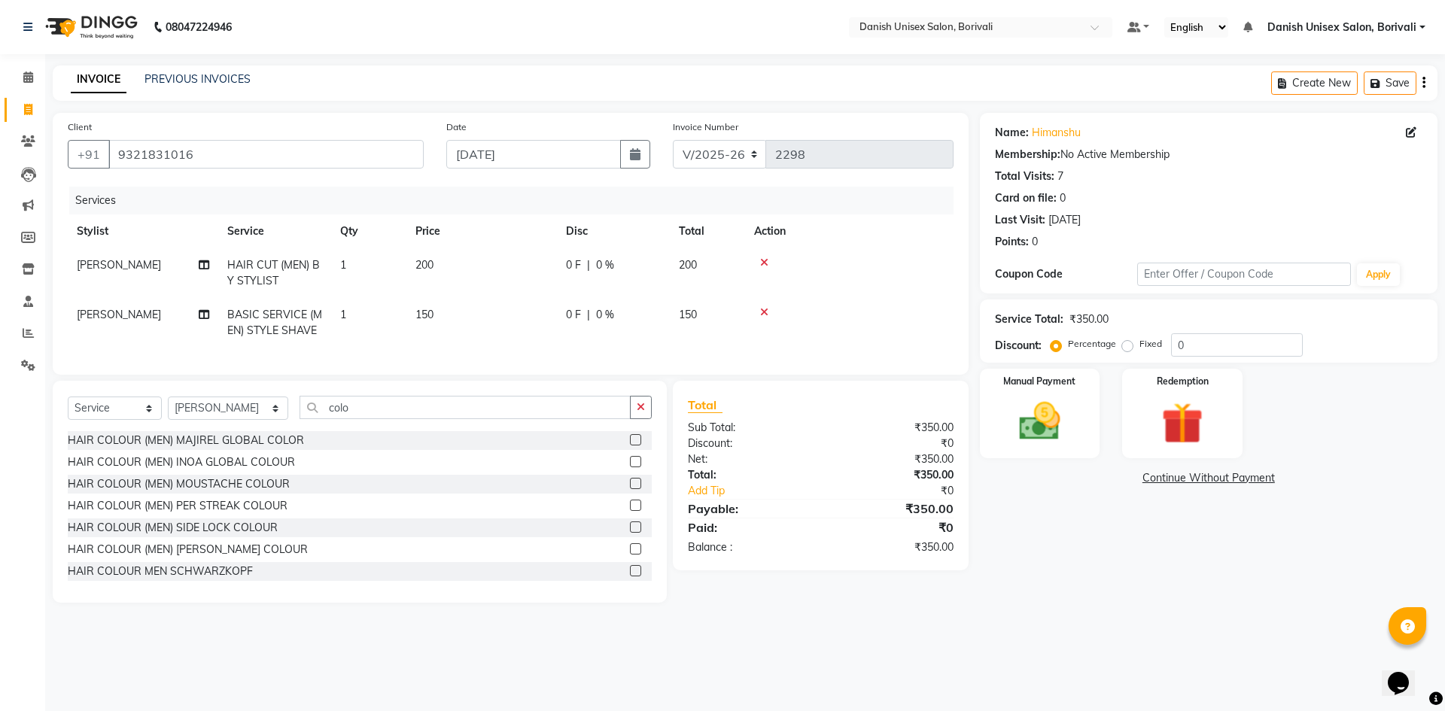
click at [630, 445] on label at bounding box center [635, 439] width 11 height 11
click at [630, 445] on input "checkbox" at bounding box center [635, 441] width 10 height 10
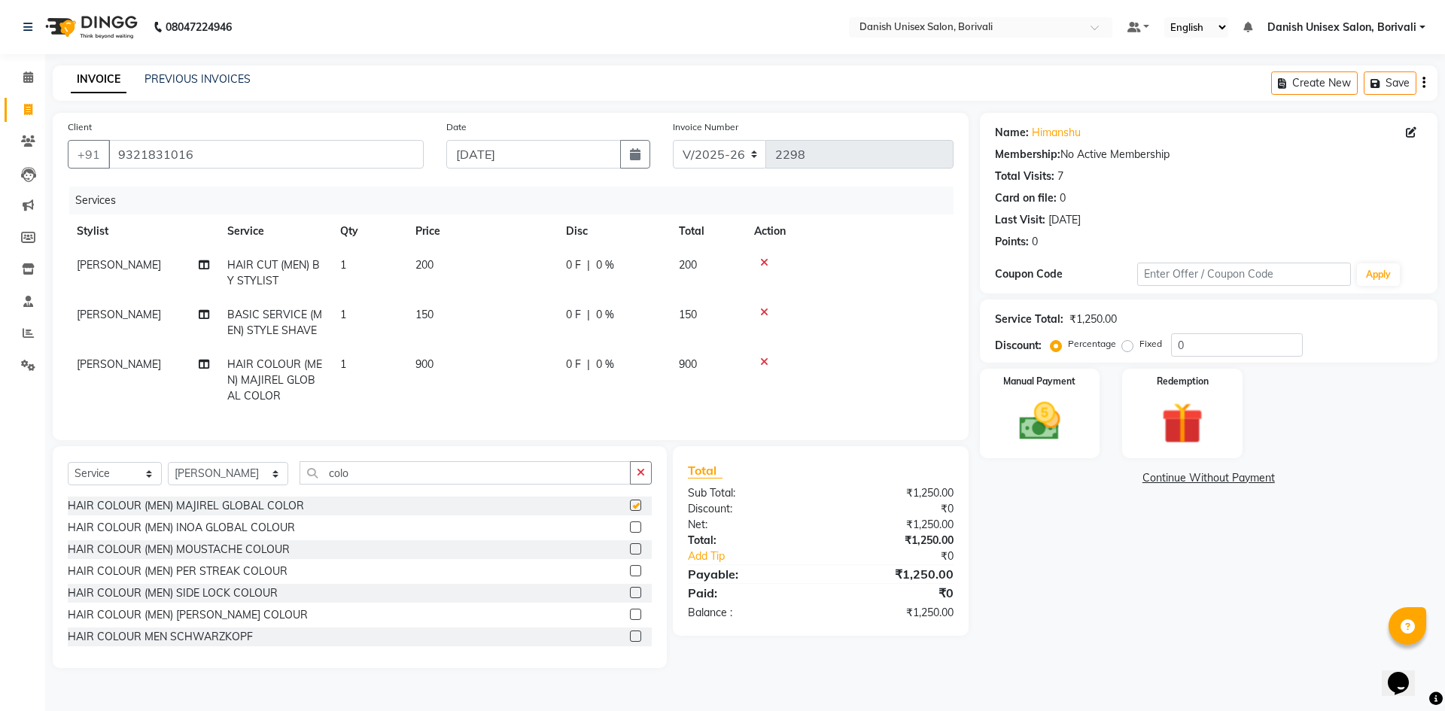
checkbox input "false"
click at [765, 364] on icon at bounding box center [764, 362] width 8 height 11
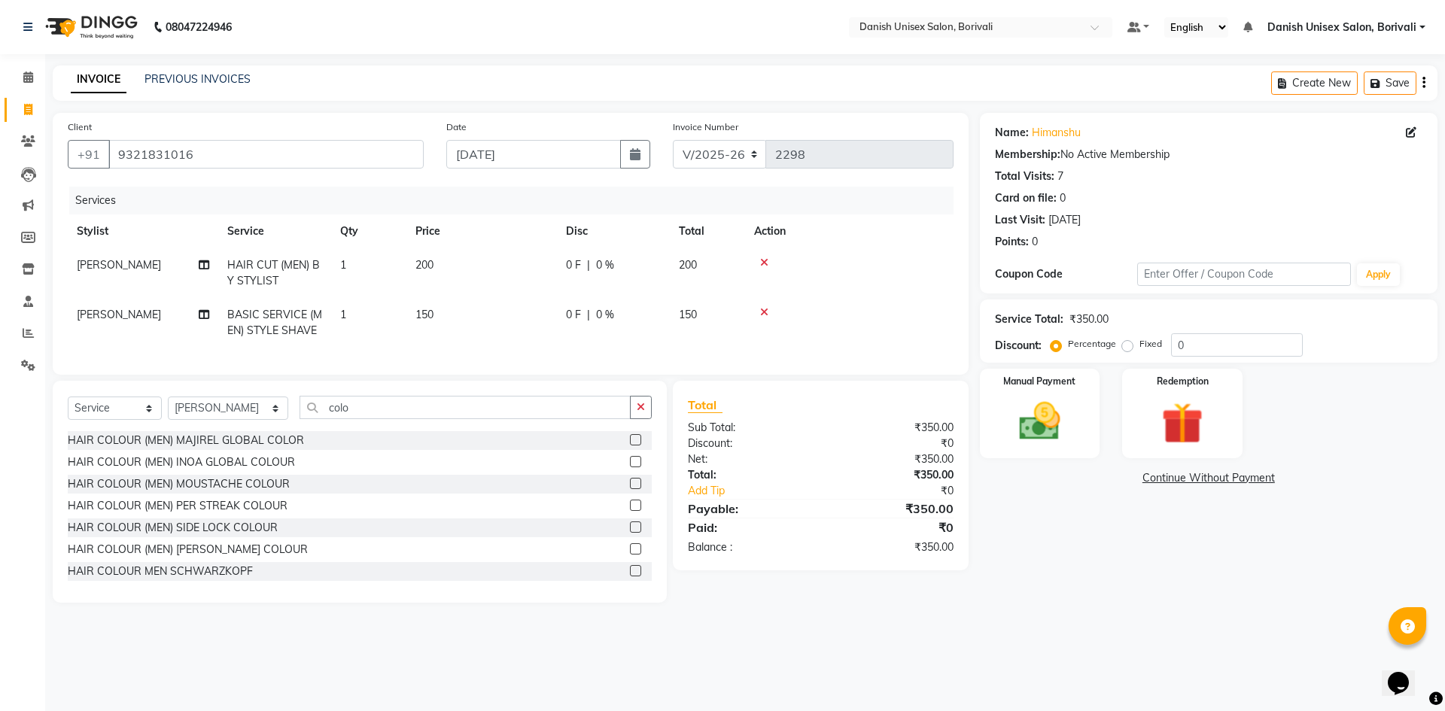
click at [630, 467] on label at bounding box center [635, 461] width 11 height 11
click at [630, 467] on input "checkbox" at bounding box center [635, 462] width 10 height 10
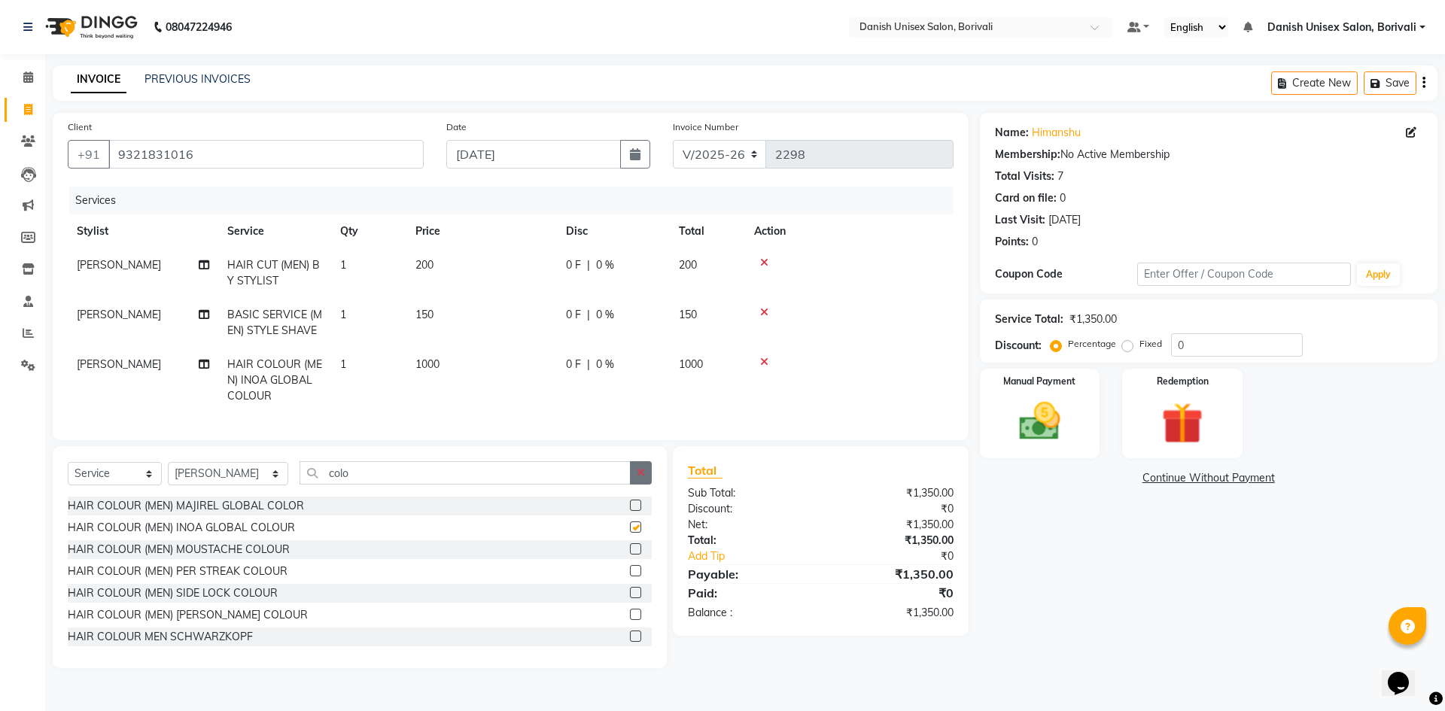
checkbox input "false"
click at [767, 361] on icon at bounding box center [764, 362] width 8 height 11
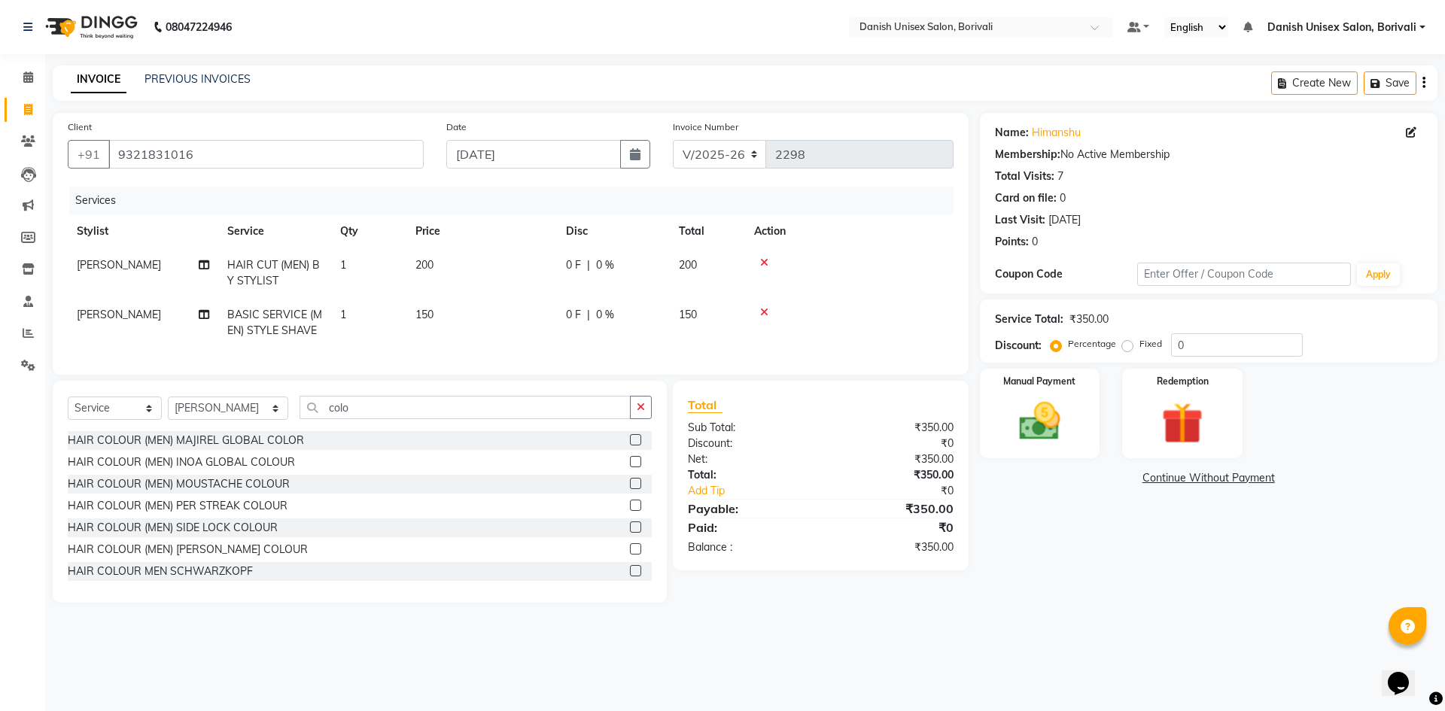
scroll to position [75, 0]
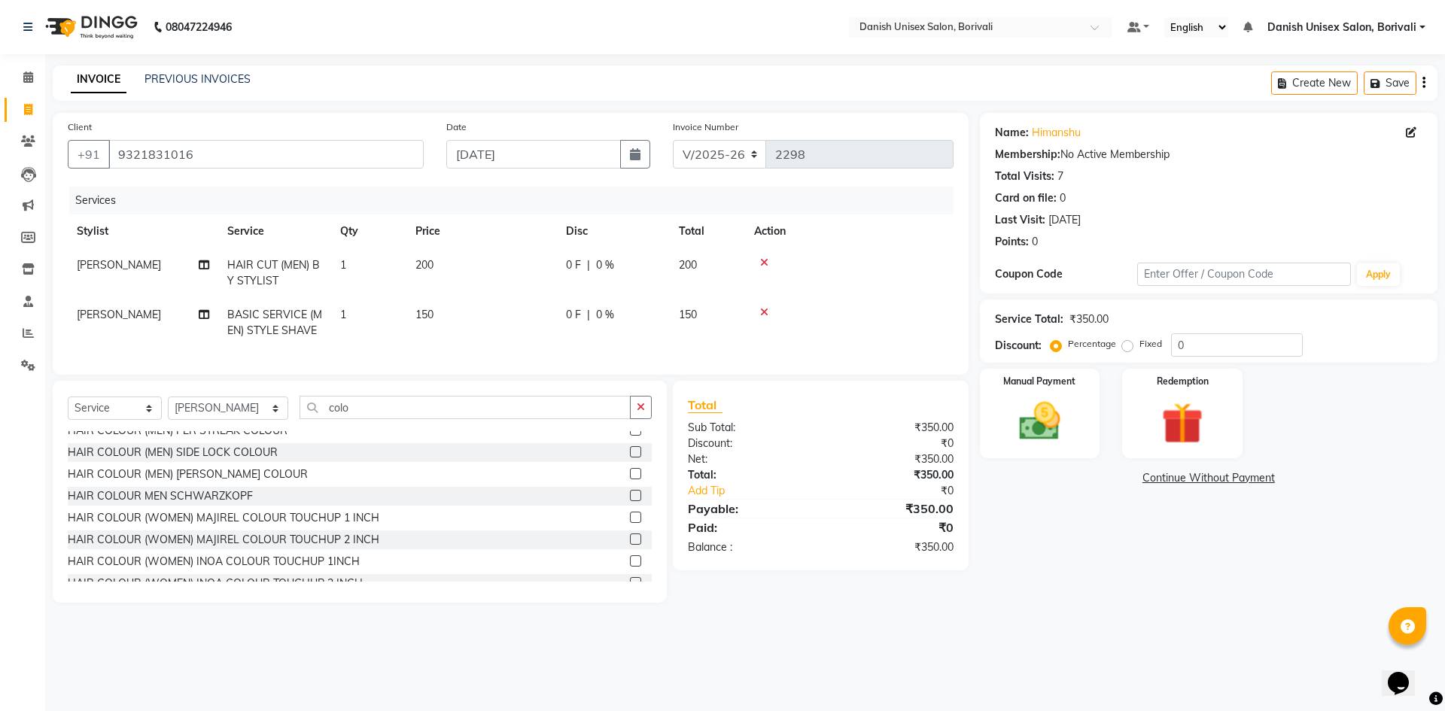
click at [630, 479] on label at bounding box center [635, 473] width 11 height 11
click at [630, 479] on input "checkbox" at bounding box center [635, 475] width 10 height 10
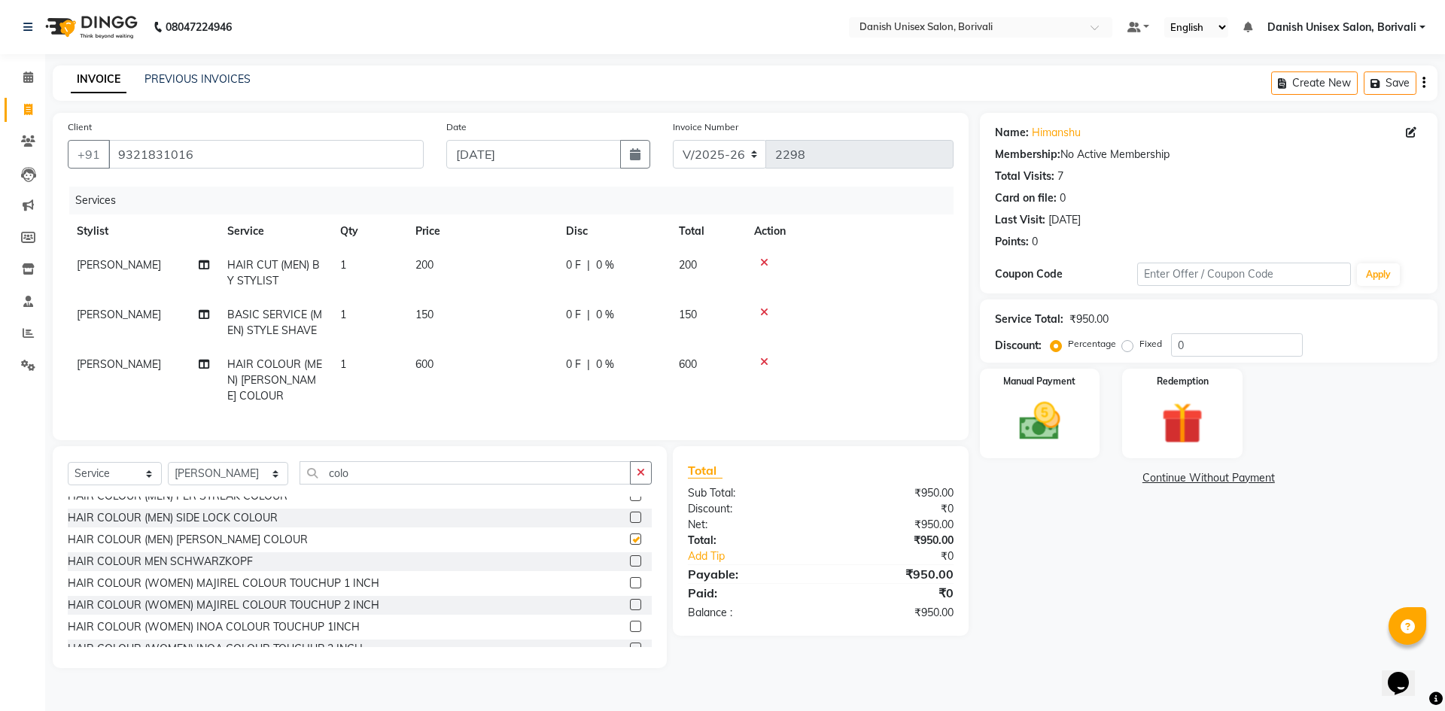
checkbox input "false"
click at [1076, 417] on div "Manual Payment" at bounding box center [1039, 413] width 125 height 93
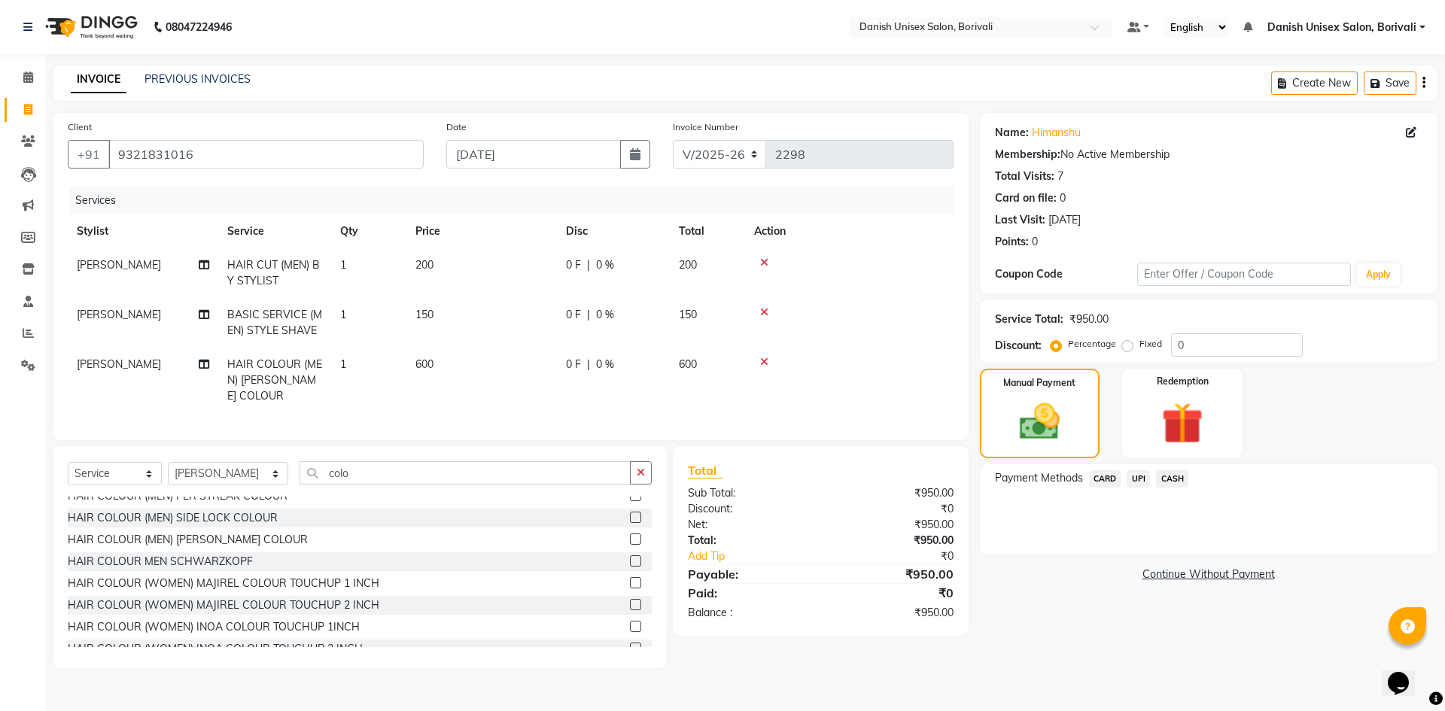
click at [1169, 482] on span "CASH" at bounding box center [1172, 478] width 32 height 17
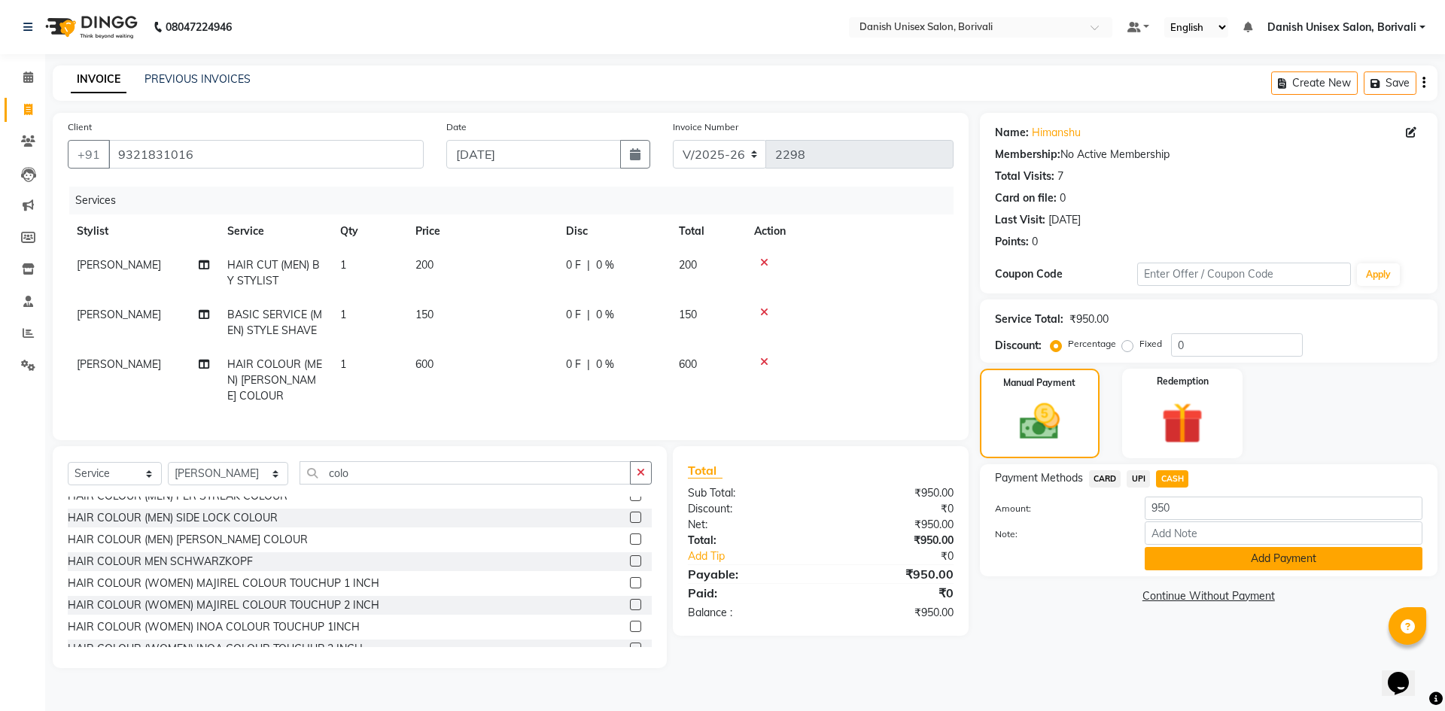
click at [1188, 564] on button "Add Payment" at bounding box center [1283, 558] width 278 height 23
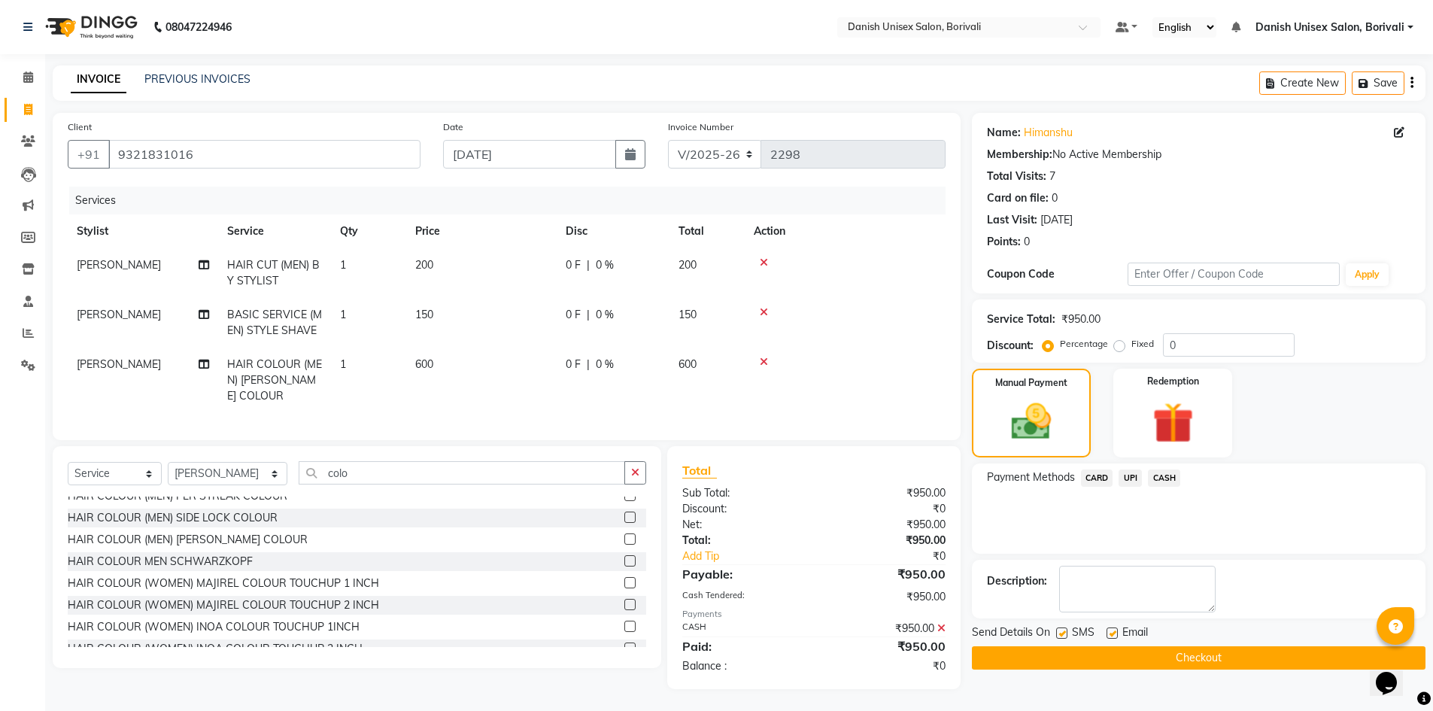
click at [1092, 654] on button "Checkout" at bounding box center [1199, 657] width 454 height 23
